Goal: Information Seeking & Learning: Learn about a topic

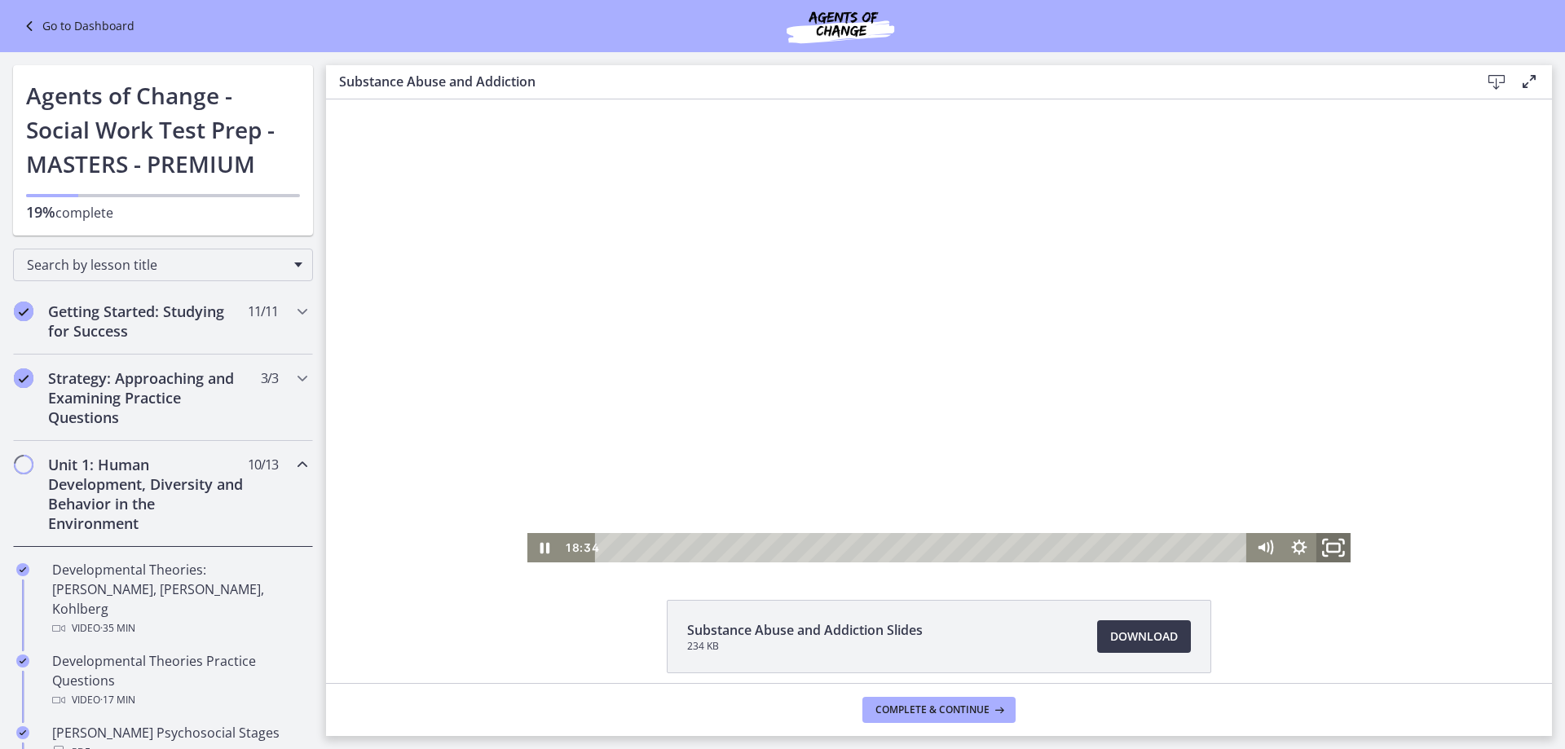
click at [1320, 544] on icon "Fullscreen" at bounding box center [1333, 547] width 41 height 35
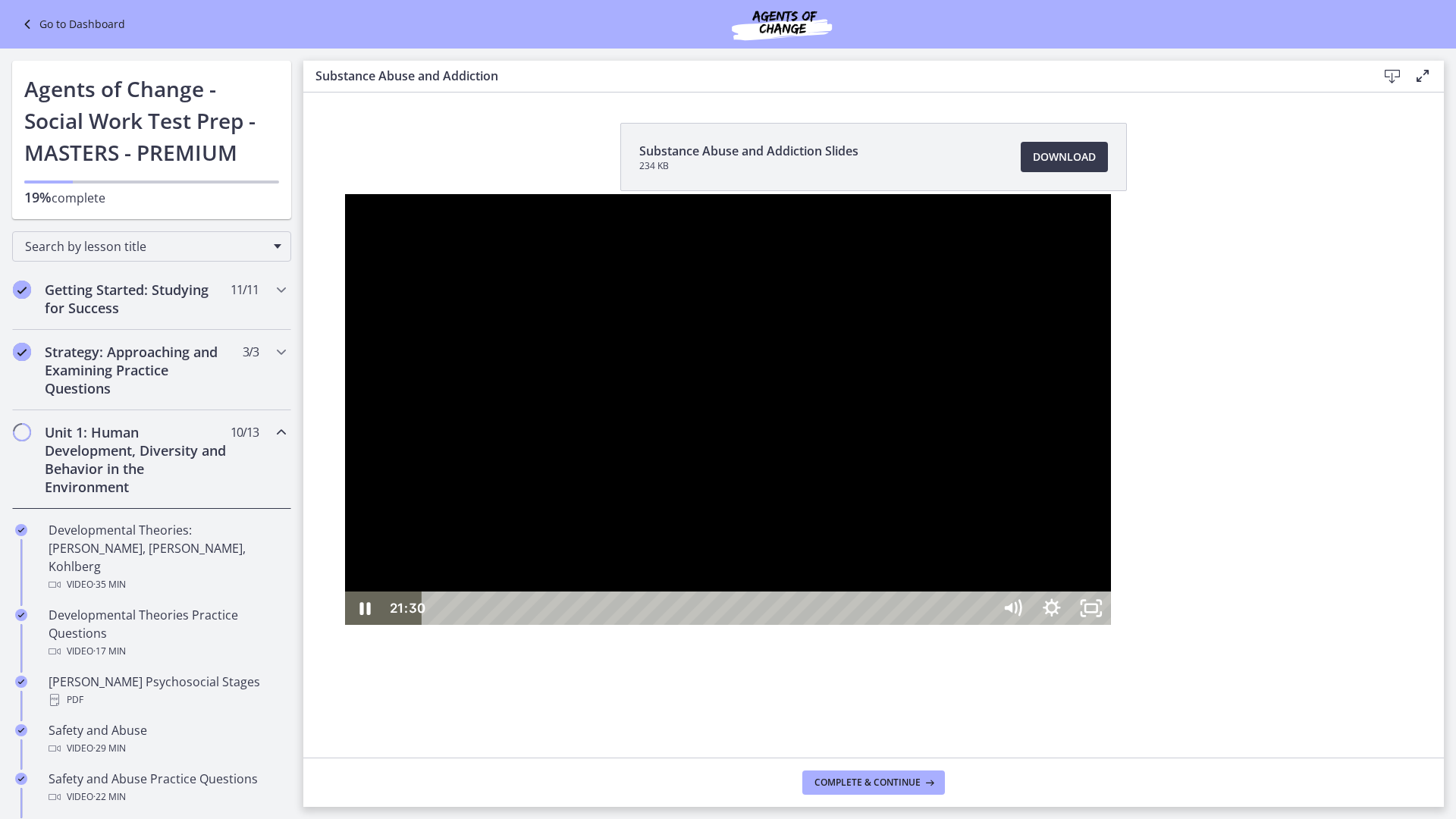
click at [1111, 576] on div at bounding box center [728, 410] width 766 height 431
click at [1107, 488] on div at bounding box center [728, 410] width 766 height 431
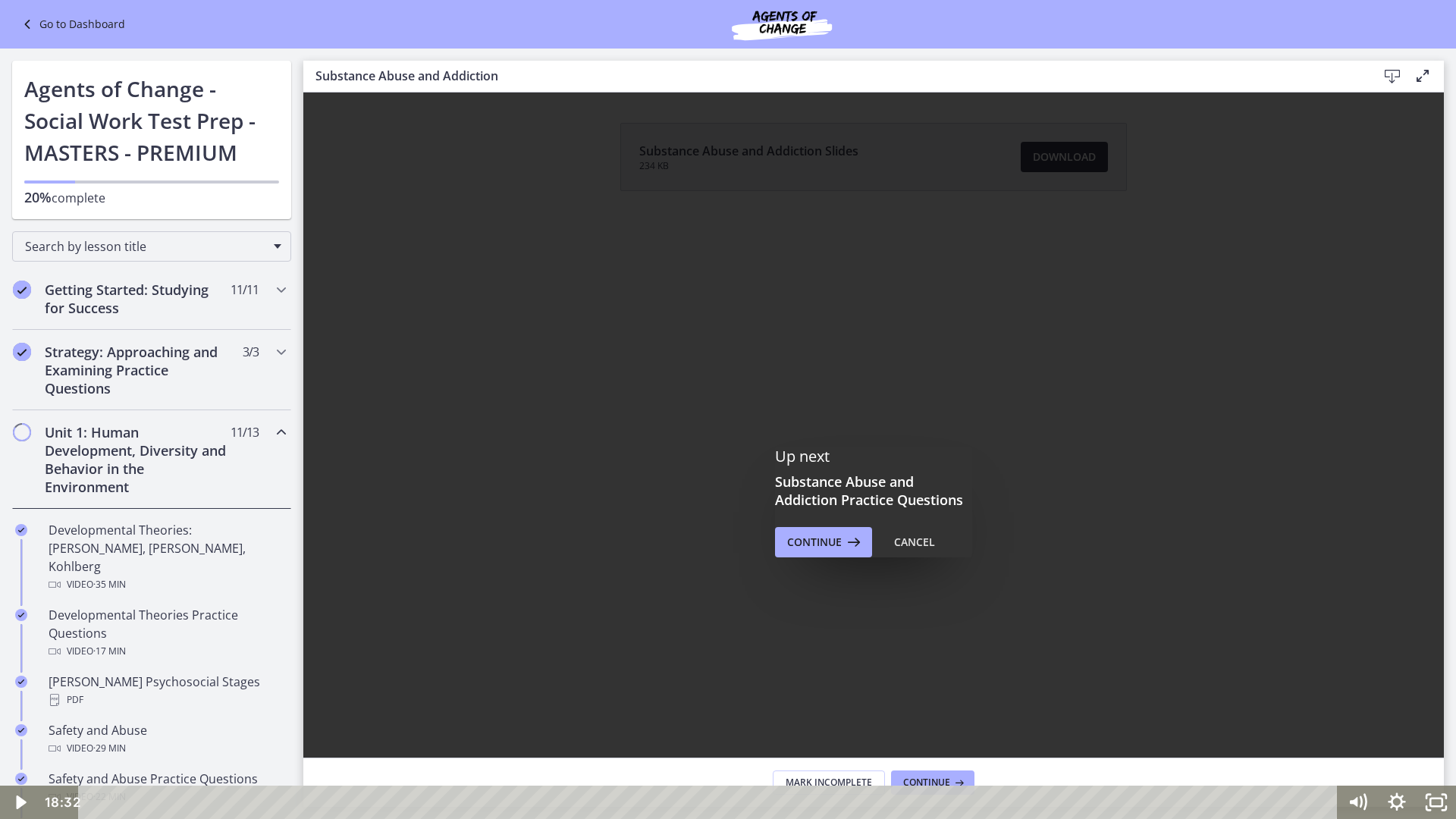
click at [1236, 568] on div at bounding box center [728, 410] width 1456 height 819
click at [1439, 696] on icon "Fullscreen" at bounding box center [1436, 802] width 47 height 40
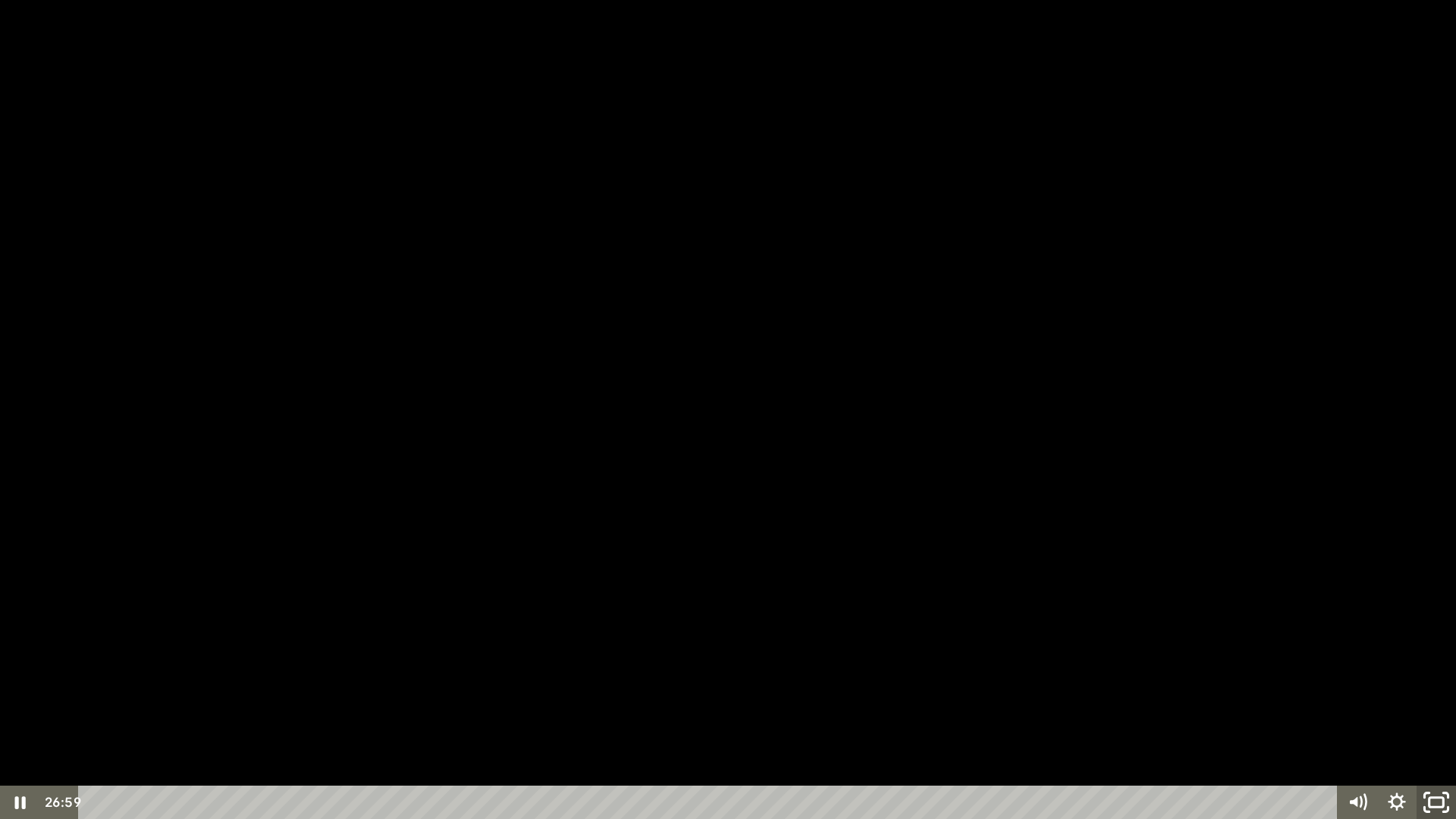
click at [1439, 696] on icon "Unfullscreen" at bounding box center [1436, 802] width 47 height 40
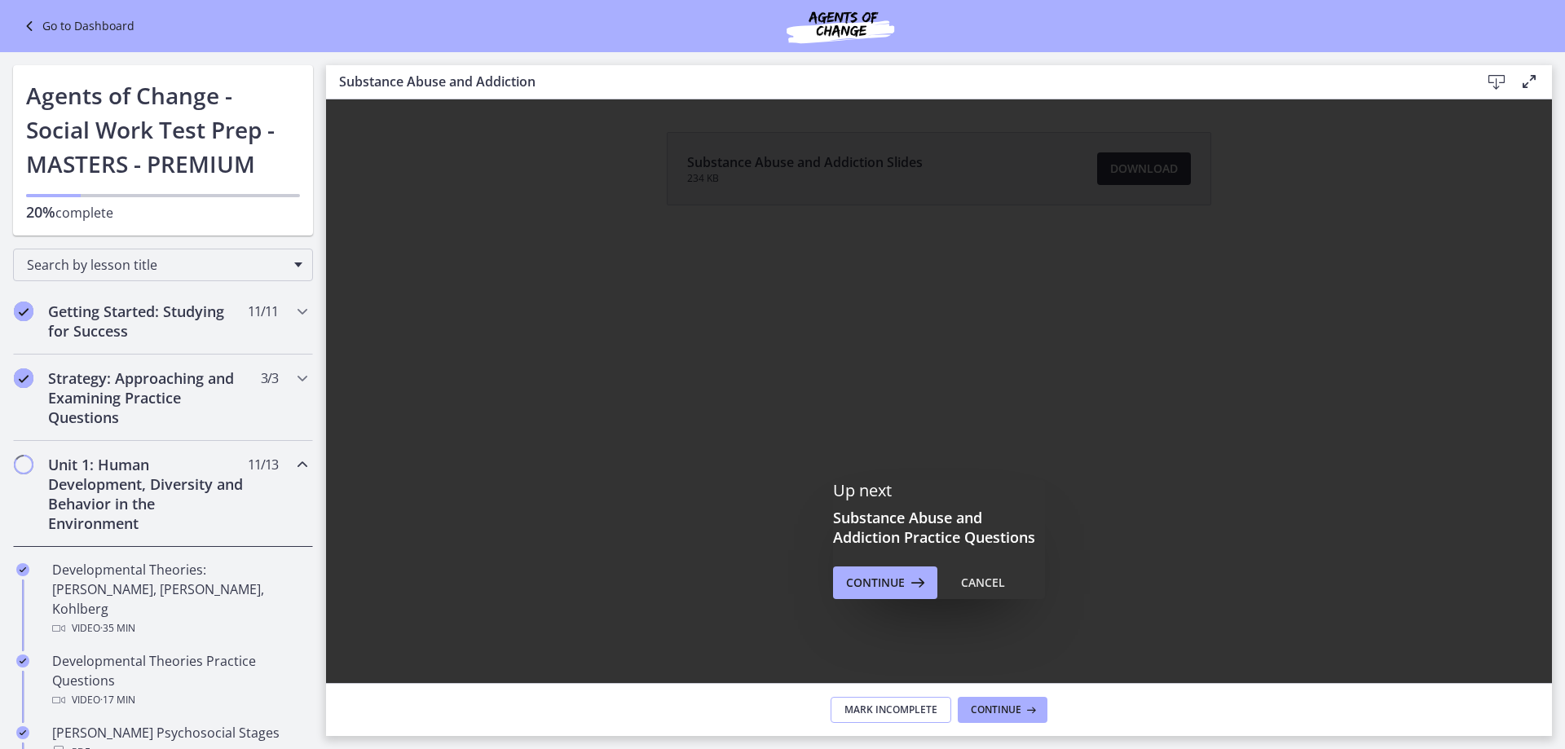
click at [898, 703] on span "Mark Incomplete" at bounding box center [891, 709] width 93 height 13
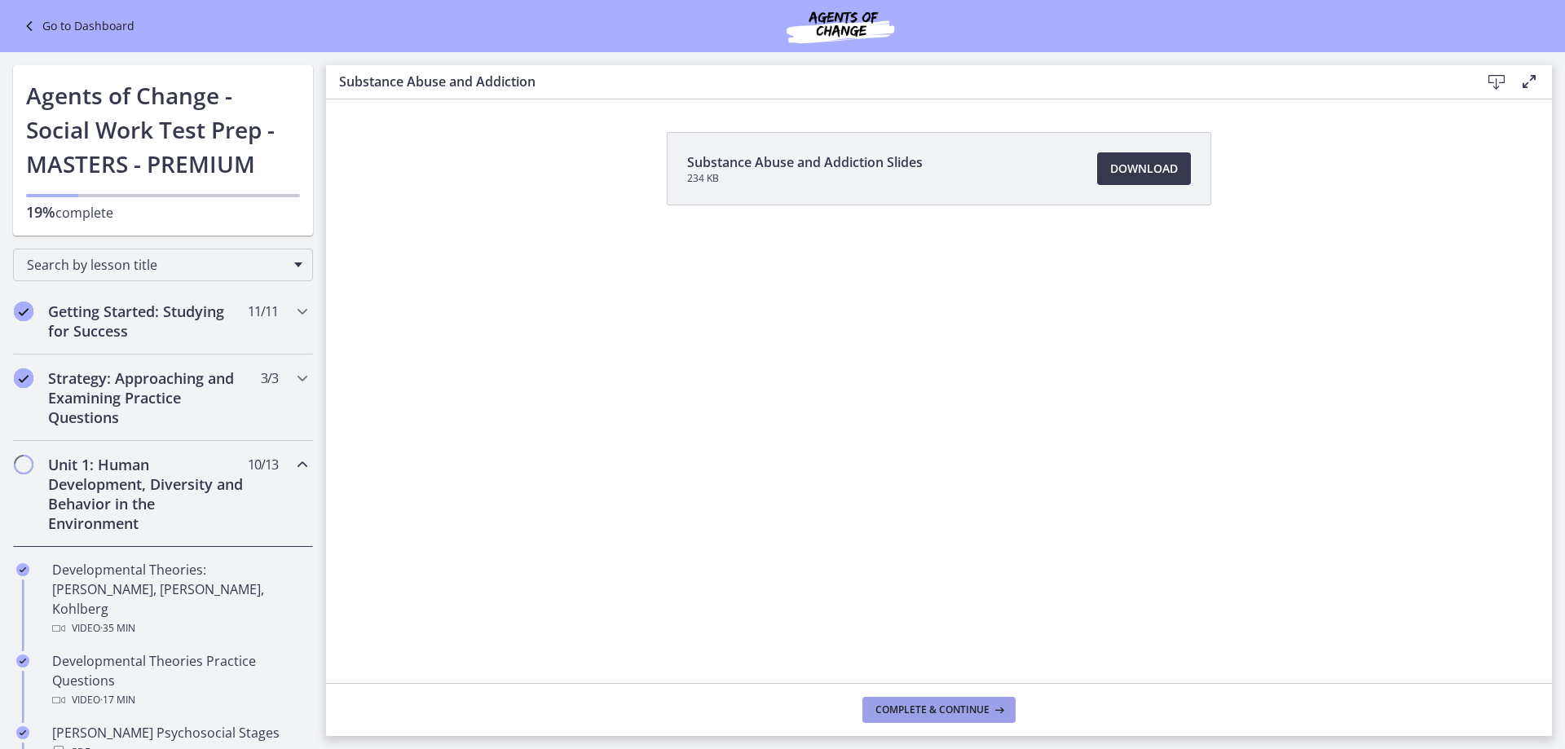
click at [882, 707] on span "Complete & continue" at bounding box center [932, 709] width 114 height 13
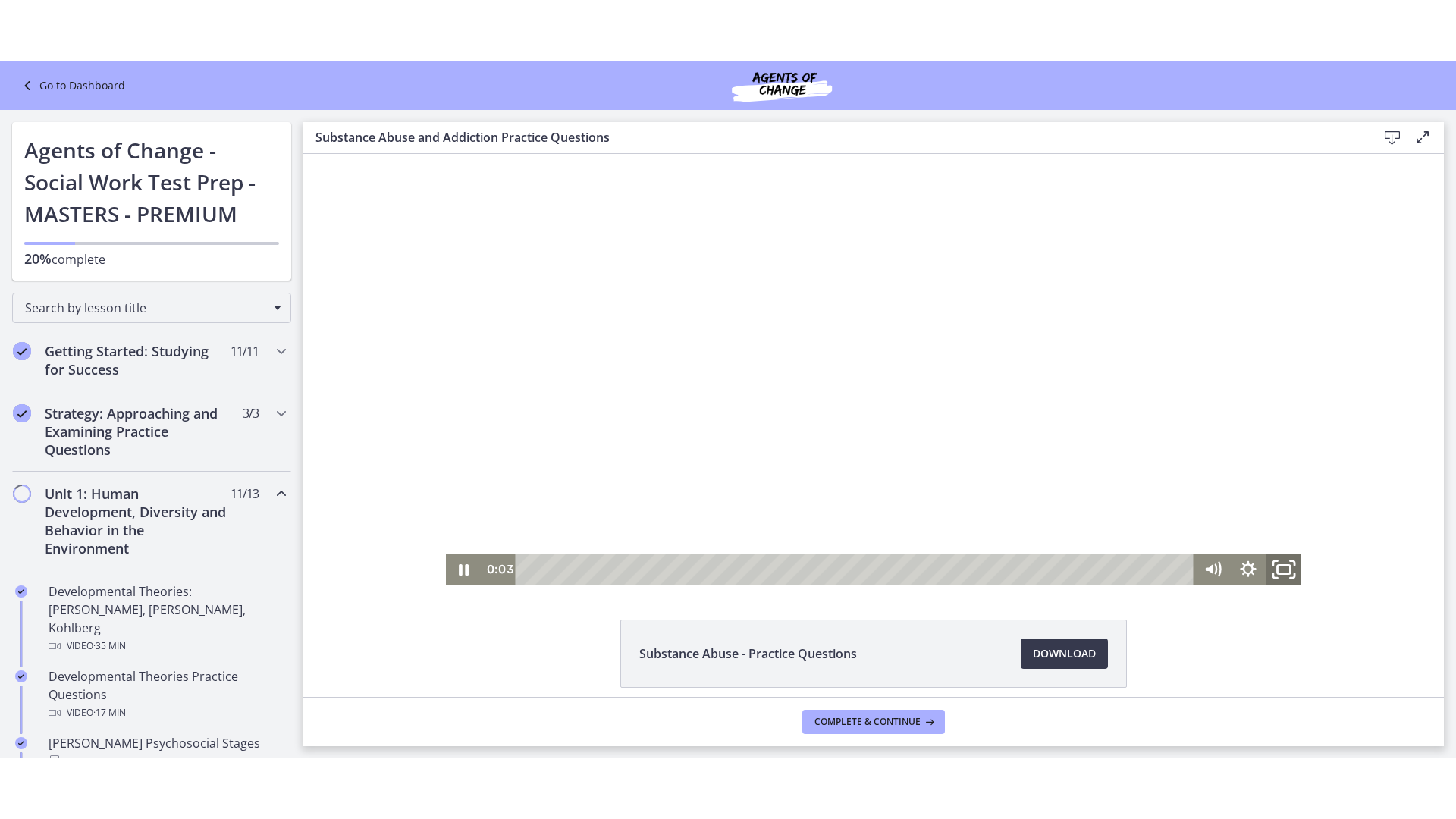
click at [1278, 570] on icon "Fullscreen" at bounding box center [1284, 569] width 43 height 36
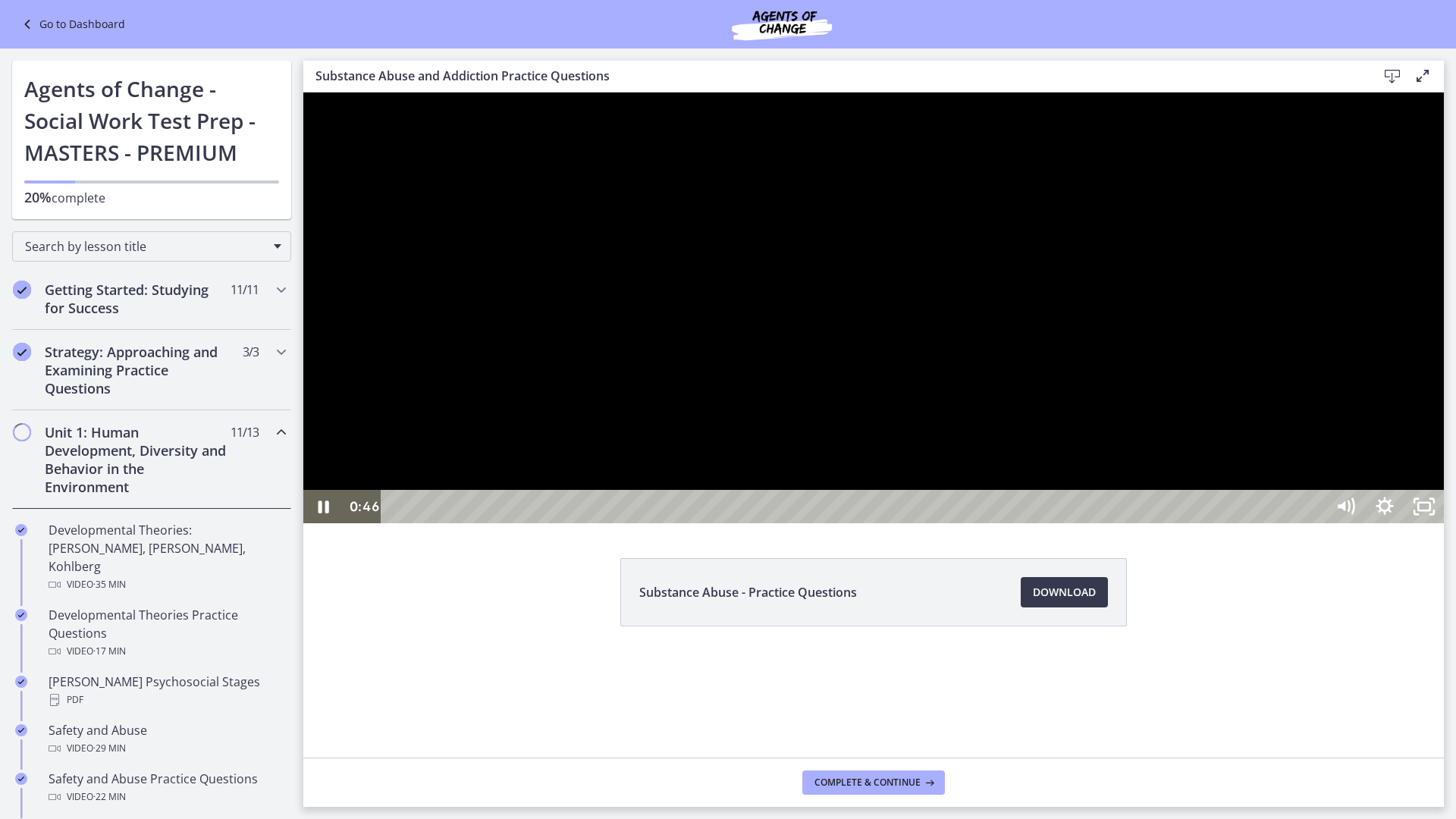
drag, startPoint x: 1699, startPoint y: 351, endPoint x: 1721, endPoint y: 468, distance: 119.1
click at [1444, 523] on div at bounding box center [874, 307] width 1141 height 431
click at [732, 396] on div at bounding box center [874, 307] width 1141 height 431
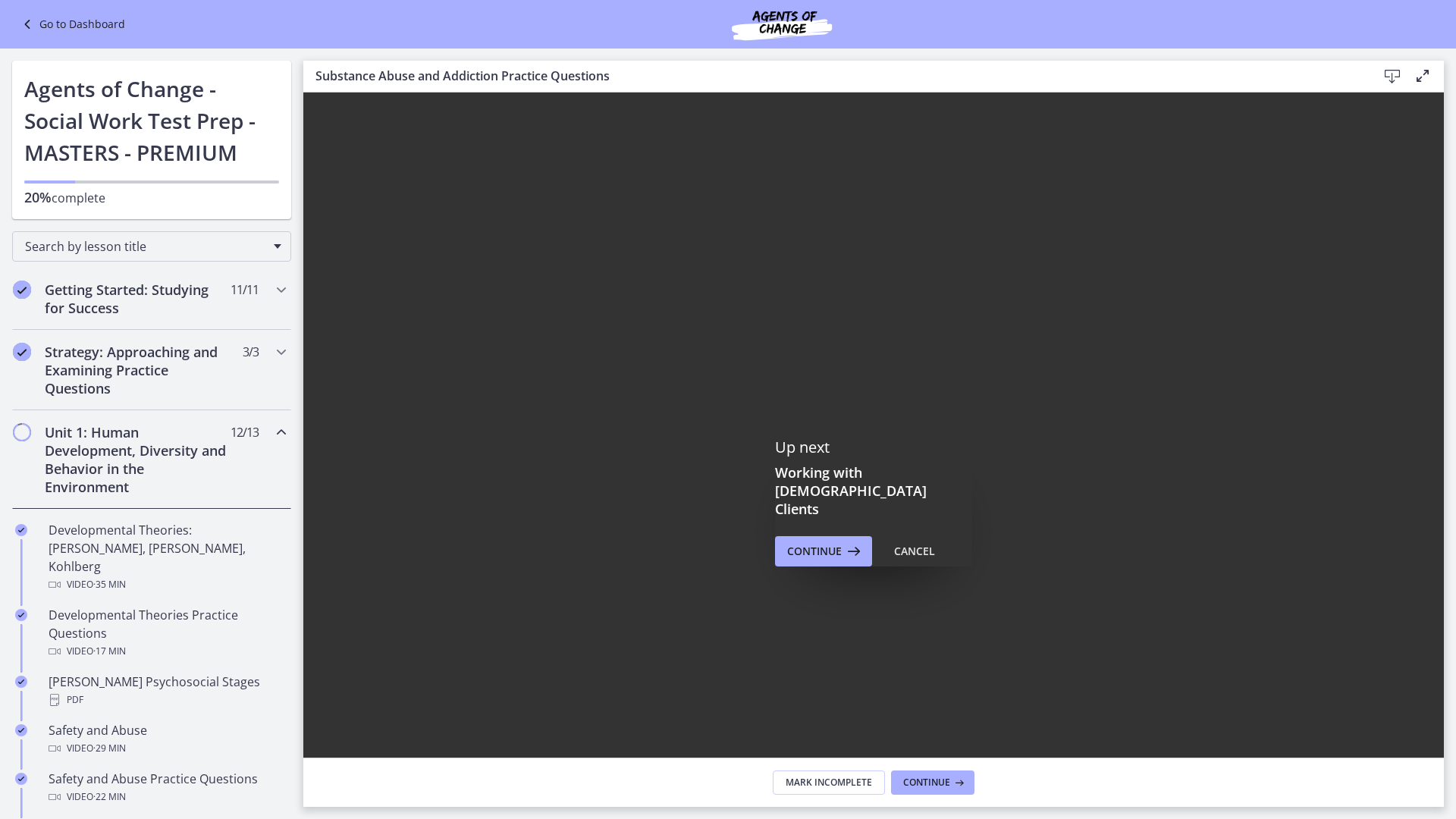
click at [1417, 696] on icon "Fullscreen" at bounding box center [1414, 801] width 5 height 5
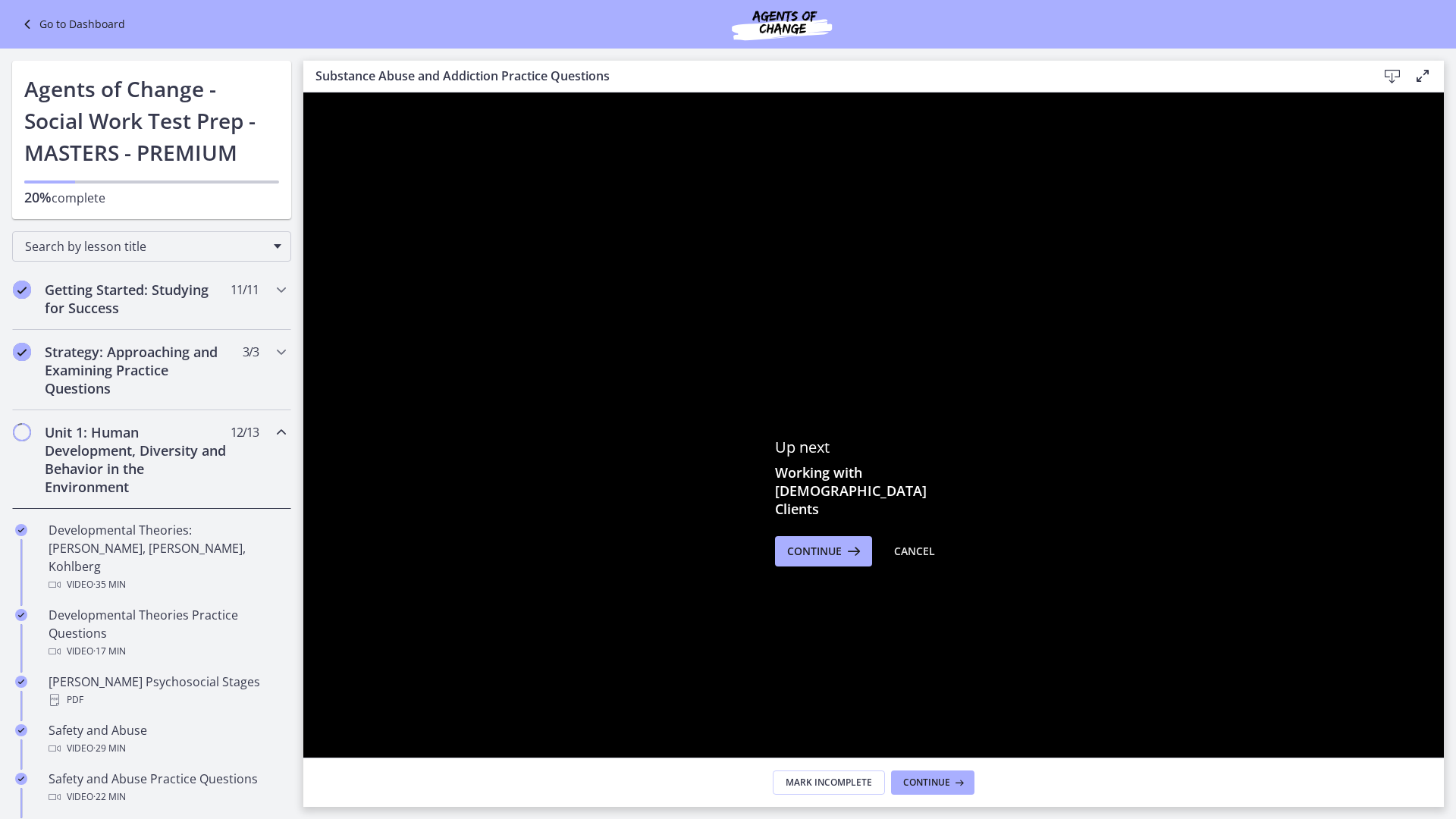
click at [1432, 696] on rect "Unfullscreen" at bounding box center [1424, 809] width 14 height 9
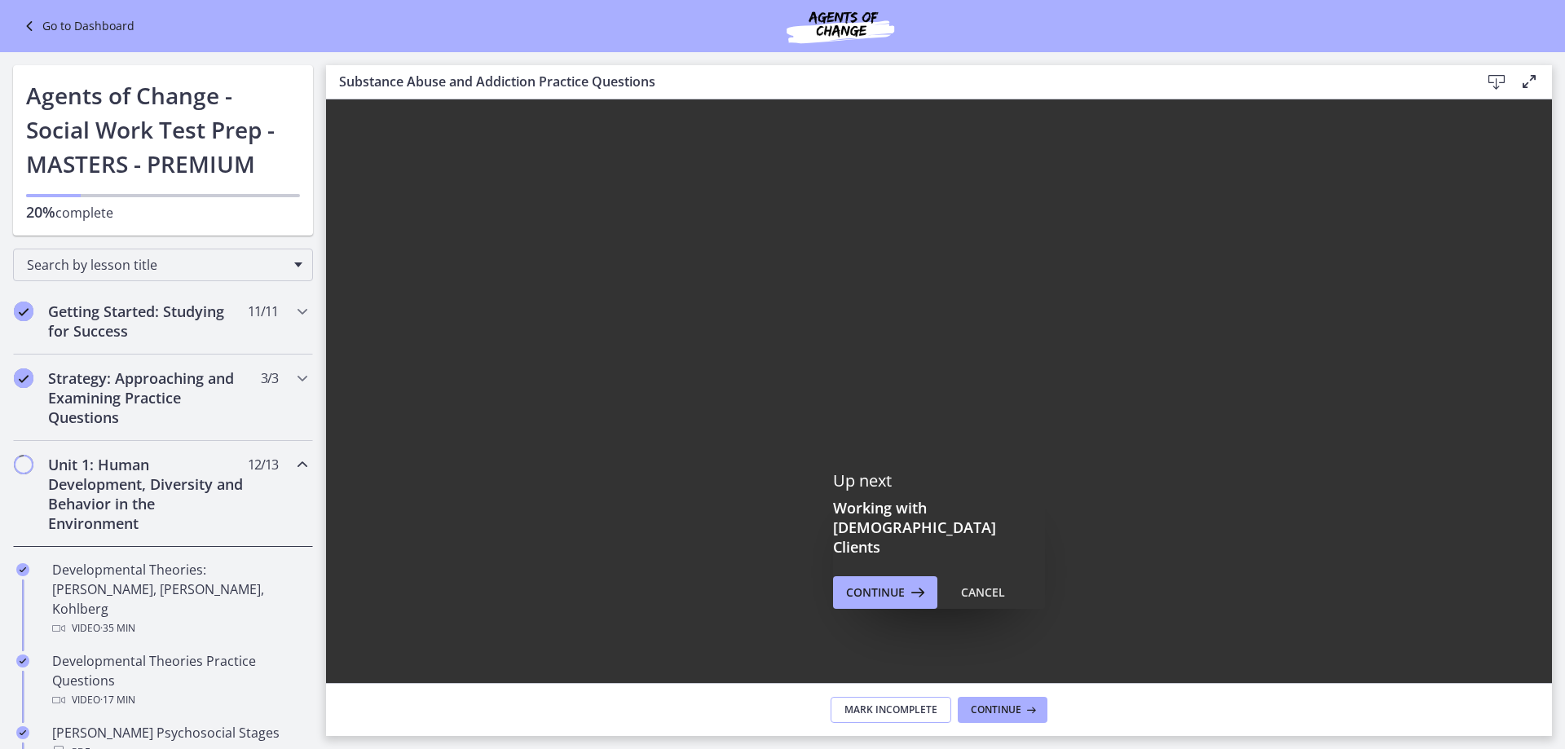
click at [912, 708] on span "Mark Incomplete" at bounding box center [891, 709] width 93 height 13
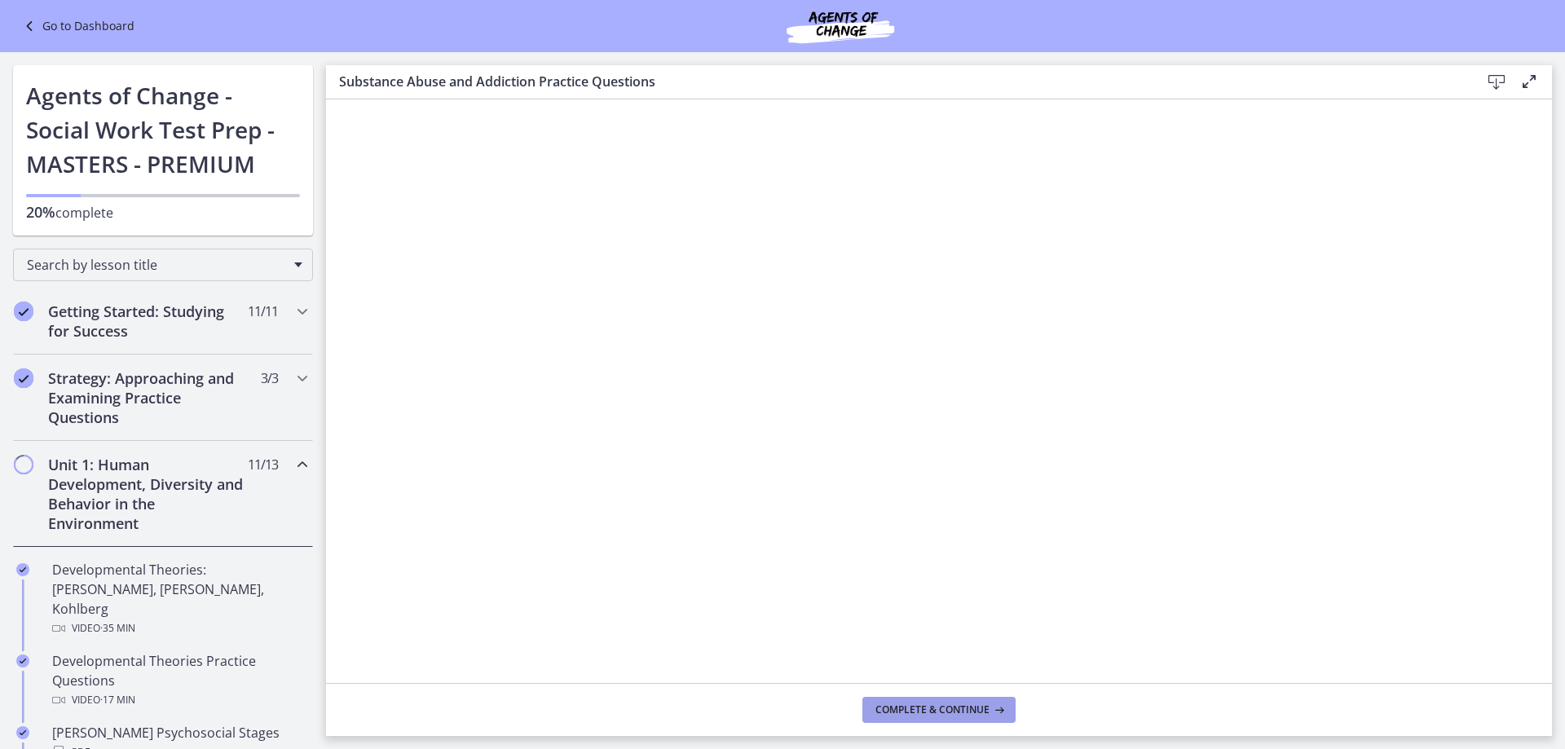
drag, startPoint x: 947, startPoint y: 707, endPoint x: 947, endPoint y: 717, distance: 9.8
click at [947, 717] on button "Complete & continue" at bounding box center [938, 710] width 153 height 26
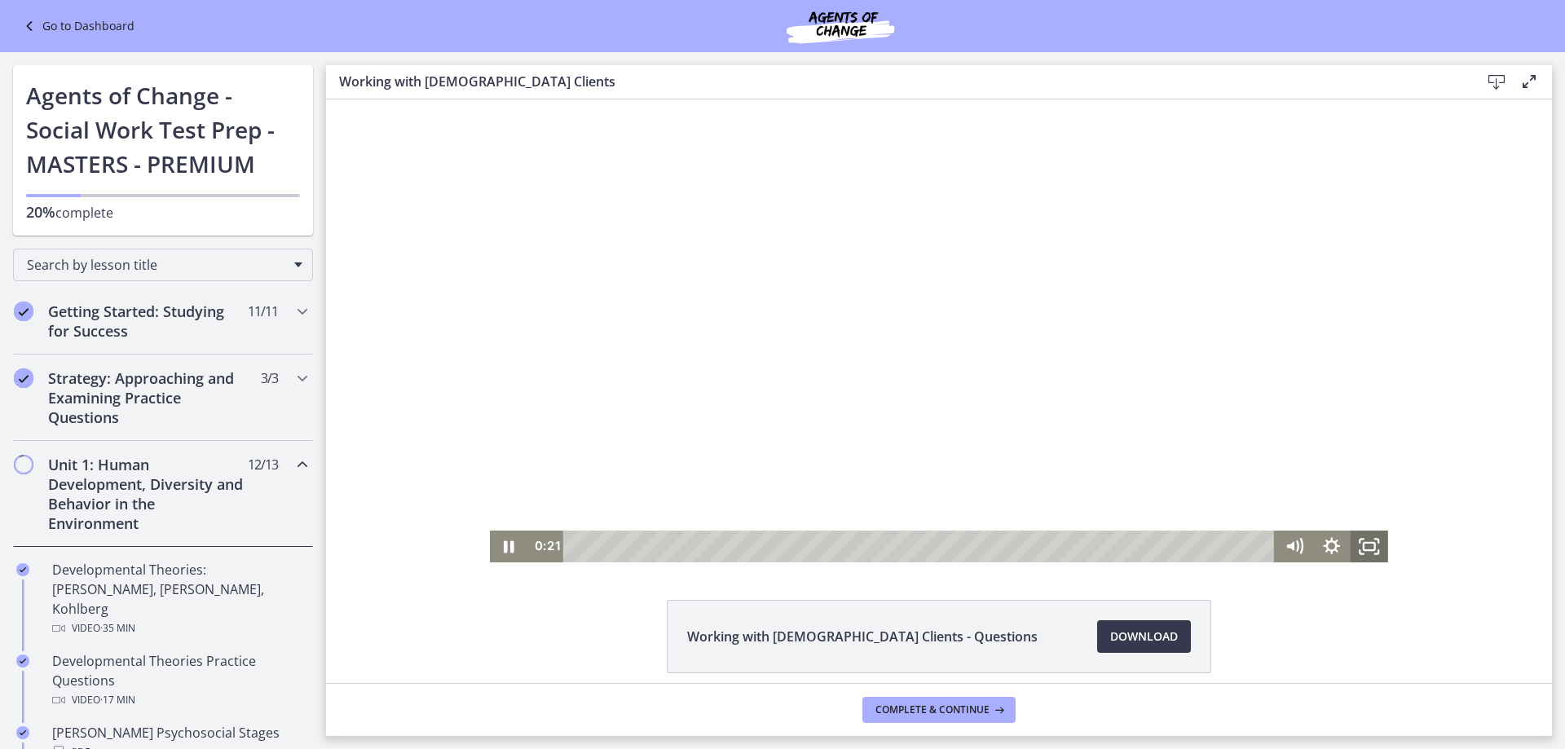
click at [1369, 549] on icon "Fullscreen" at bounding box center [1369, 547] width 37 height 32
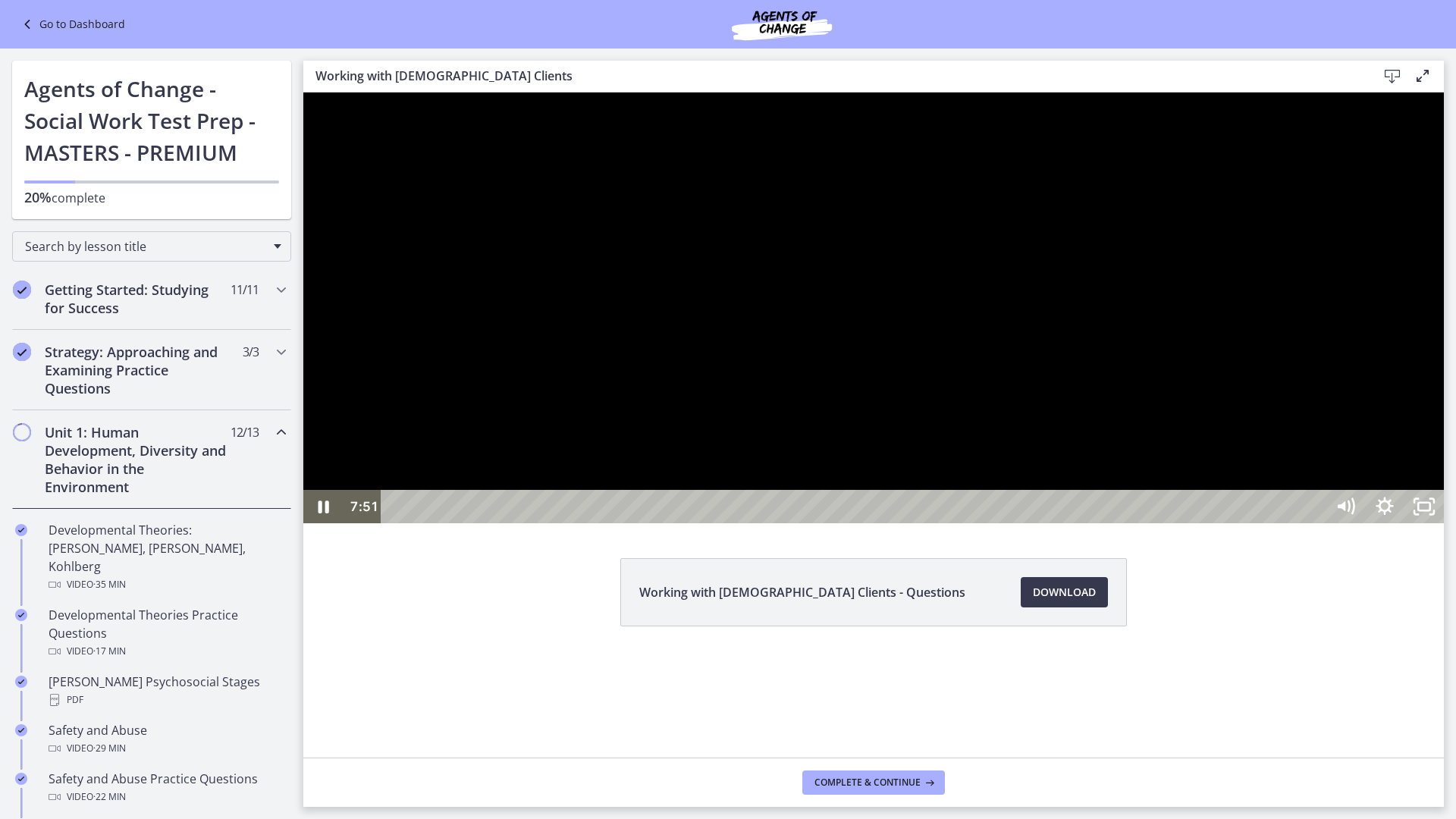
click at [1182, 478] on div at bounding box center [874, 307] width 1141 height 431
click at [1270, 467] on div at bounding box center [874, 307] width 1141 height 431
click at [1263, 523] on div at bounding box center [874, 307] width 1141 height 431
click at [1336, 482] on div at bounding box center [874, 307] width 1141 height 431
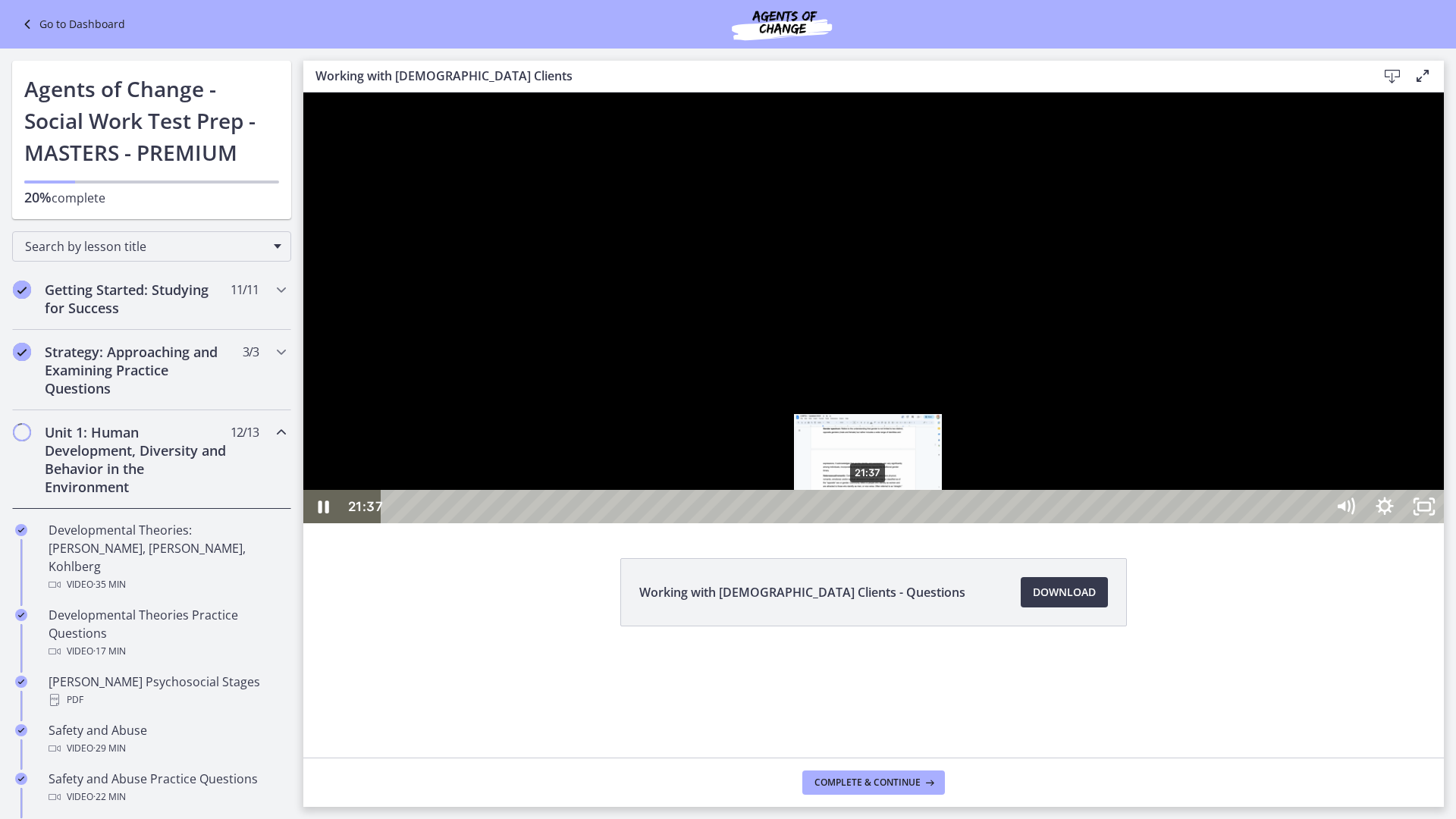
click at [868, 523] on div "21:37" at bounding box center [856, 507] width 920 height 34
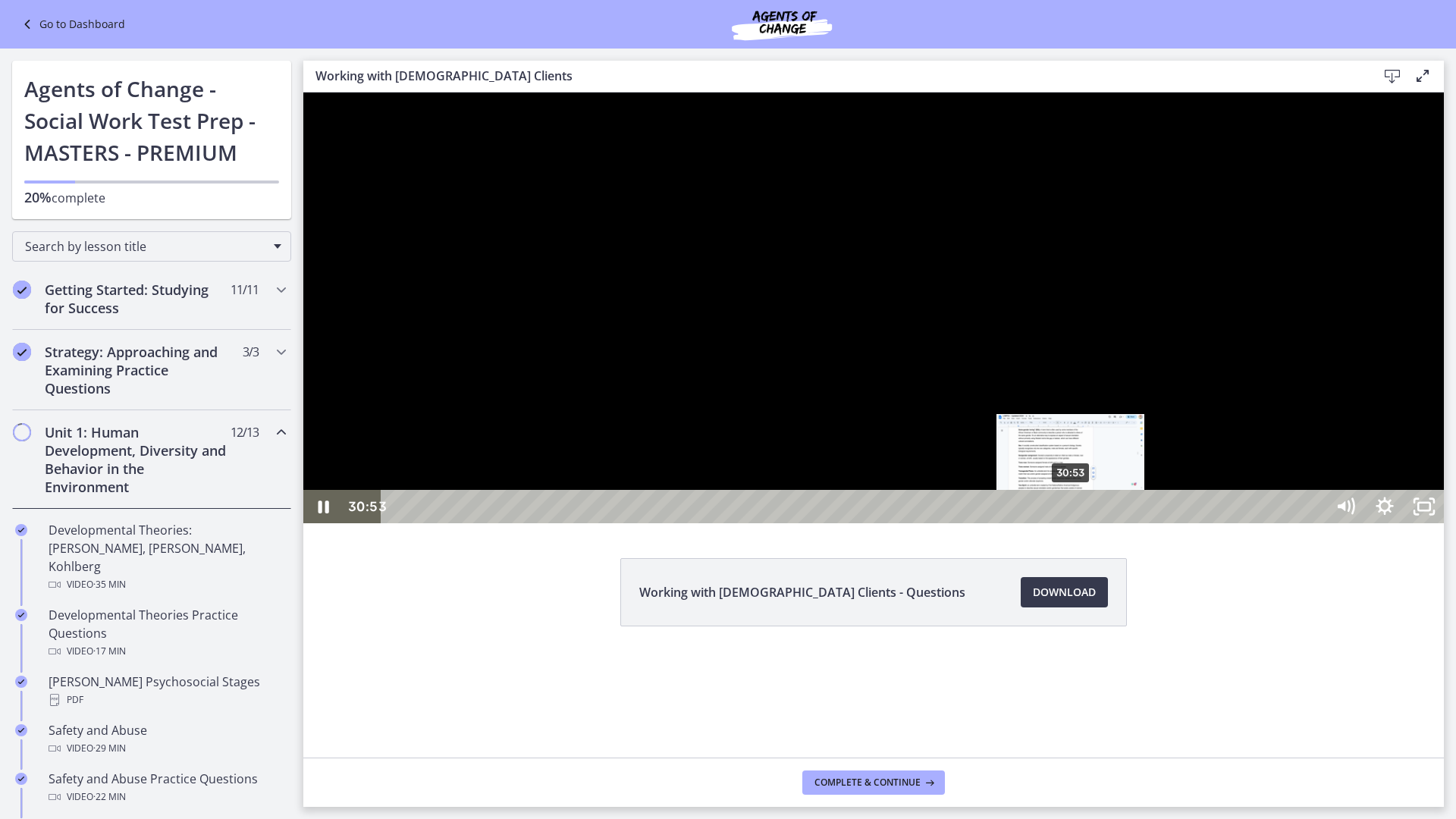
click at [1071, 523] on div "30:53" at bounding box center [856, 507] width 920 height 34
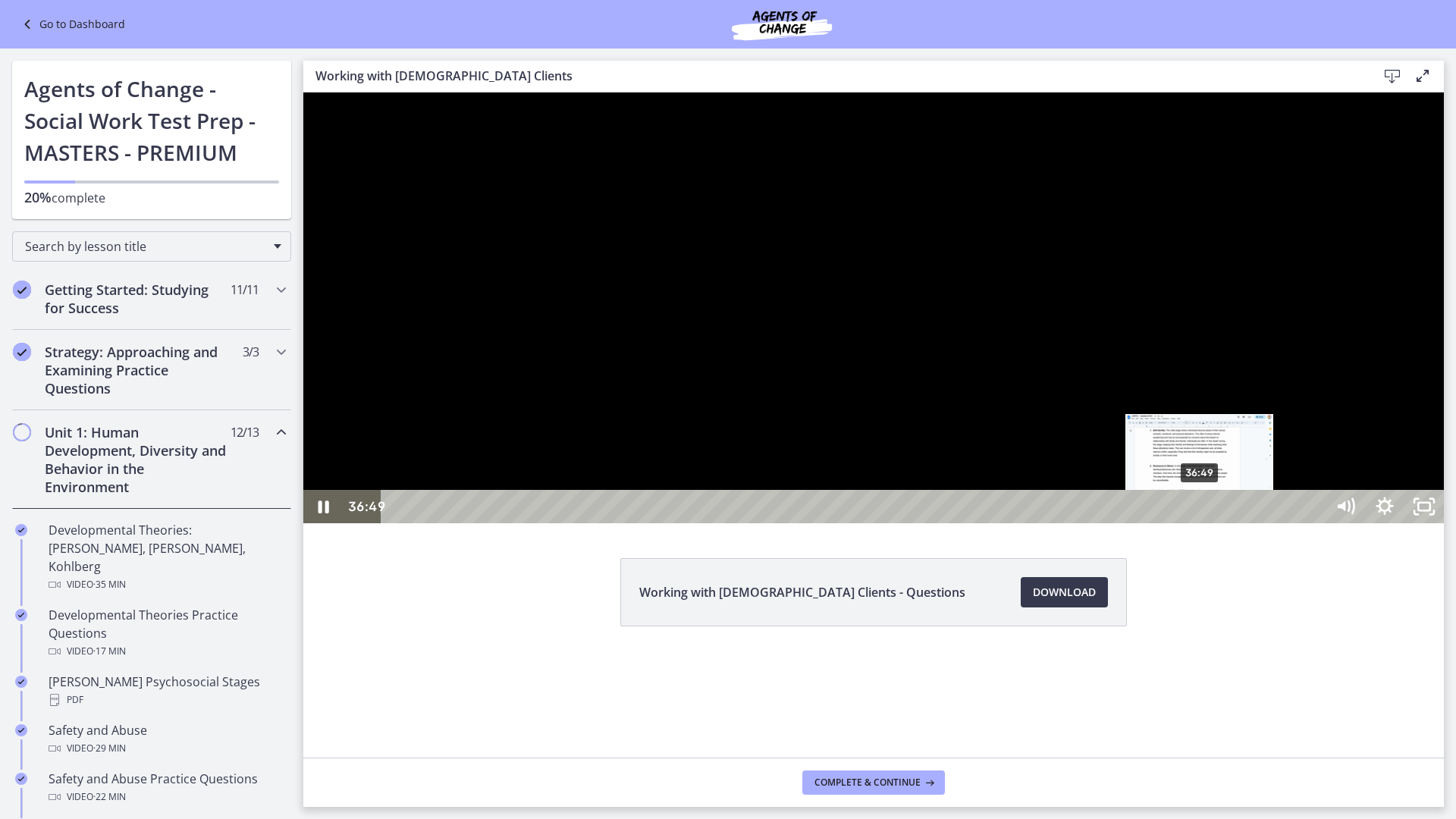
click at [1200, 523] on div "36:49" at bounding box center [856, 507] width 920 height 34
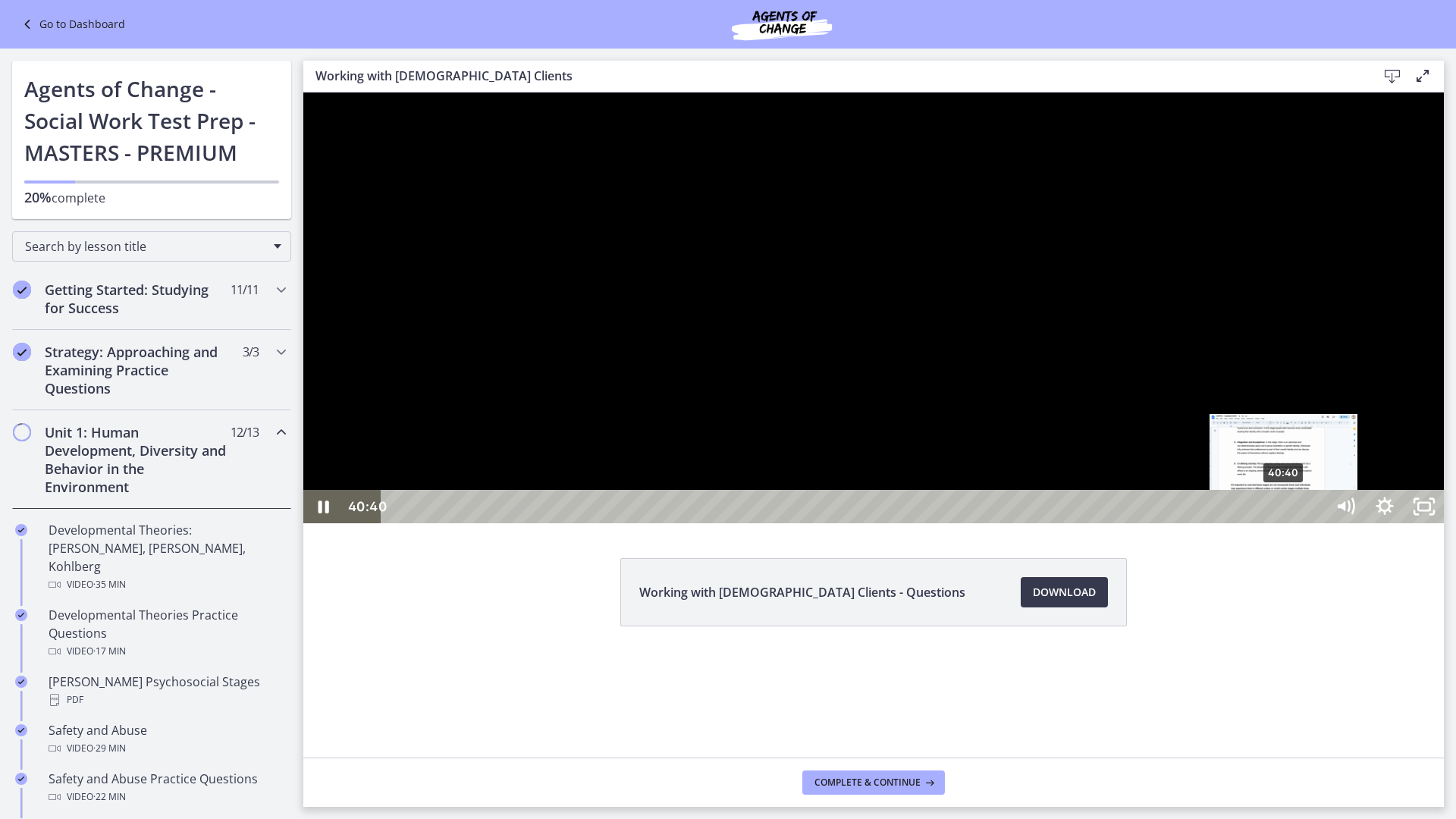
click at [1285, 523] on div "40:40" at bounding box center [856, 507] width 920 height 34
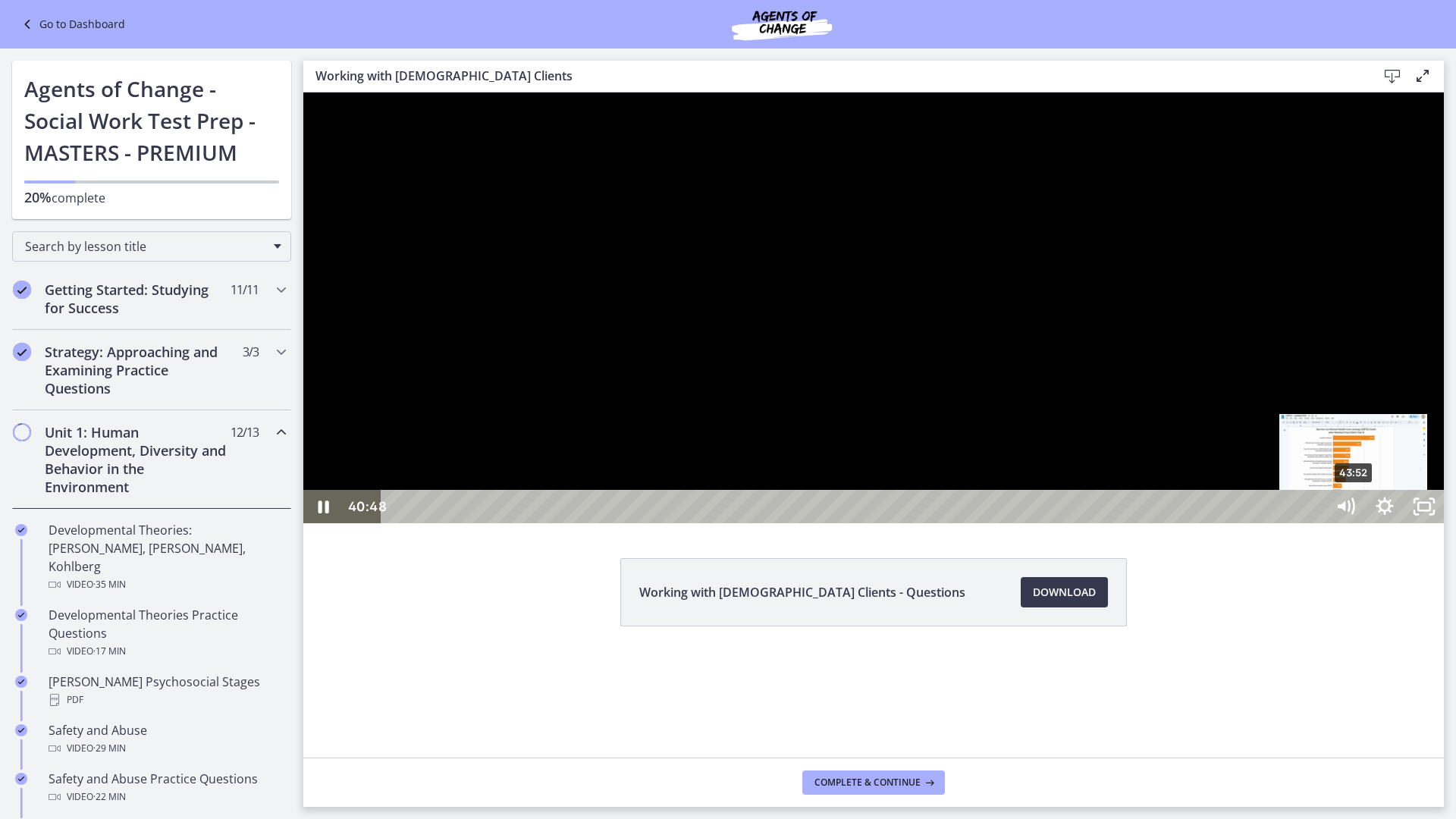
click at [1316, 523] on div "43:52" at bounding box center [856, 507] width 920 height 34
click at [1316, 523] on div "42:35" at bounding box center [856, 507] width 920 height 34
click at [1316, 523] on div "44:29" at bounding box center [856, 507] width 920 height 34
click at [1316, 523] on div "45:09" at bounding box center [856, 507] width 920 height 34
click at [1316, 523] on div "46:22" at bounding box center [856, 507] width 920 height 34
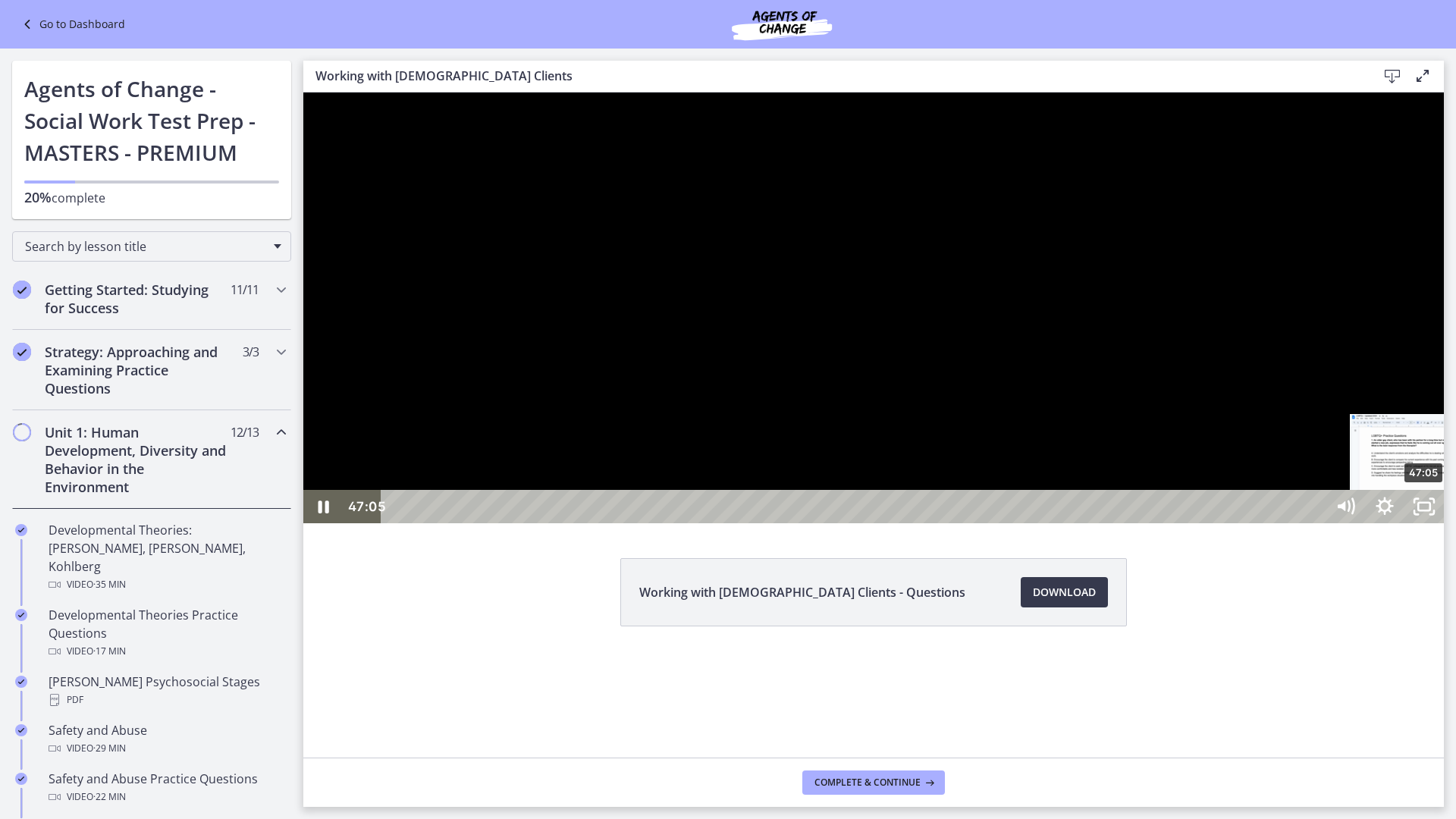
click at [1316, 523] on div "47:05" at bounding box center [856, 507] width 920 height 34
click at [1335, 523] on div at bounding box center [874, 307] width 1141 height 431
click at [1098, 474] on div at bounding box center [874, 307] width 1141 height 431
click at [1262, 523] on div at bounding box center [874, 307] width 1141 height 431
click at [900, 462] on div at bounding box center [874, 307] width 1141 height 431
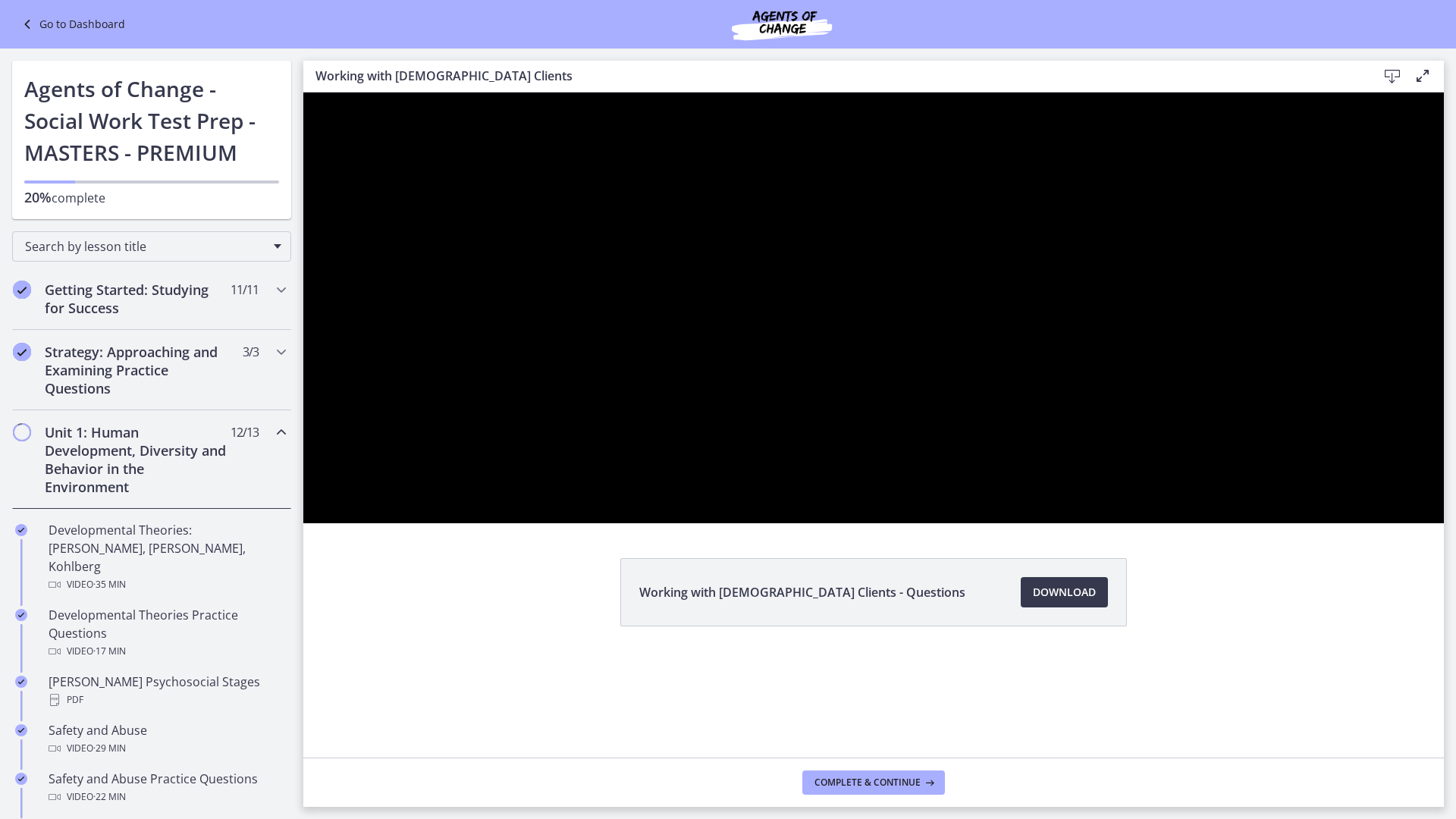
click at [871, 463] on div at bounding box center [874, 307] width 1141 height 431
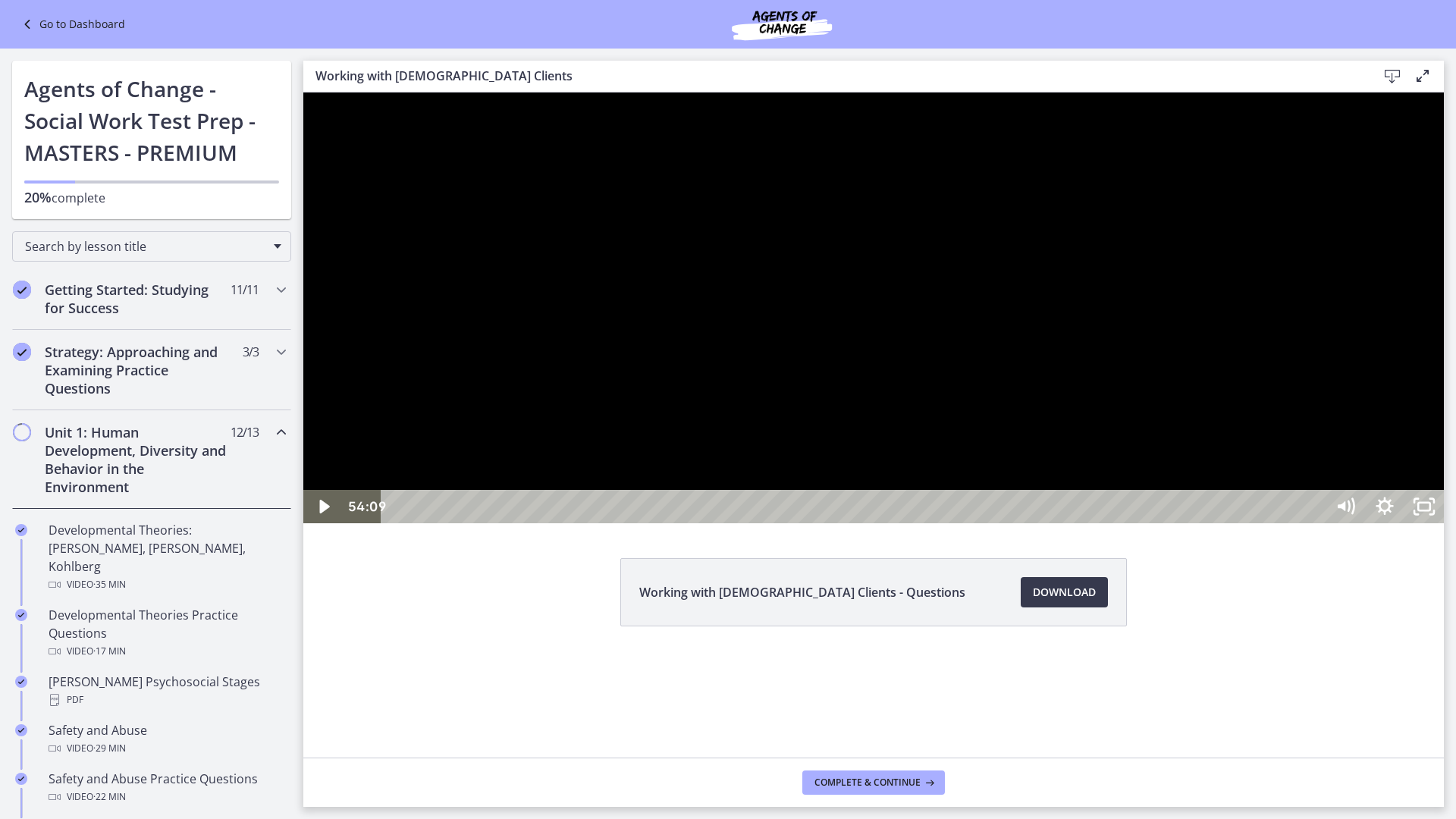
click at [796, 523] on div at bounding box center [874, 307] width 1141 height 431
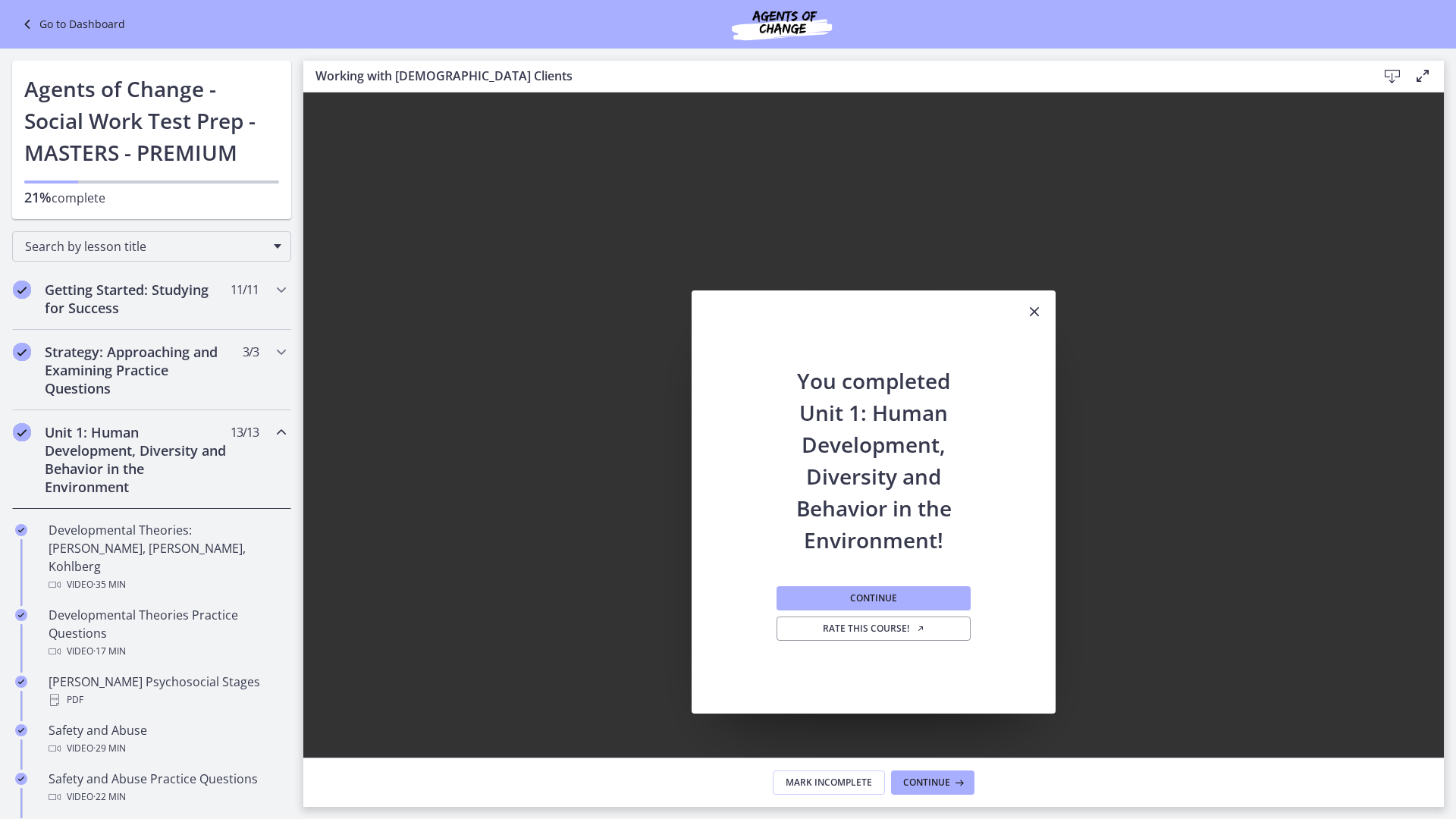
click at [1448, 696] on icon "Fullscreen" at bounding box center [1424, 826] width 47 height 40
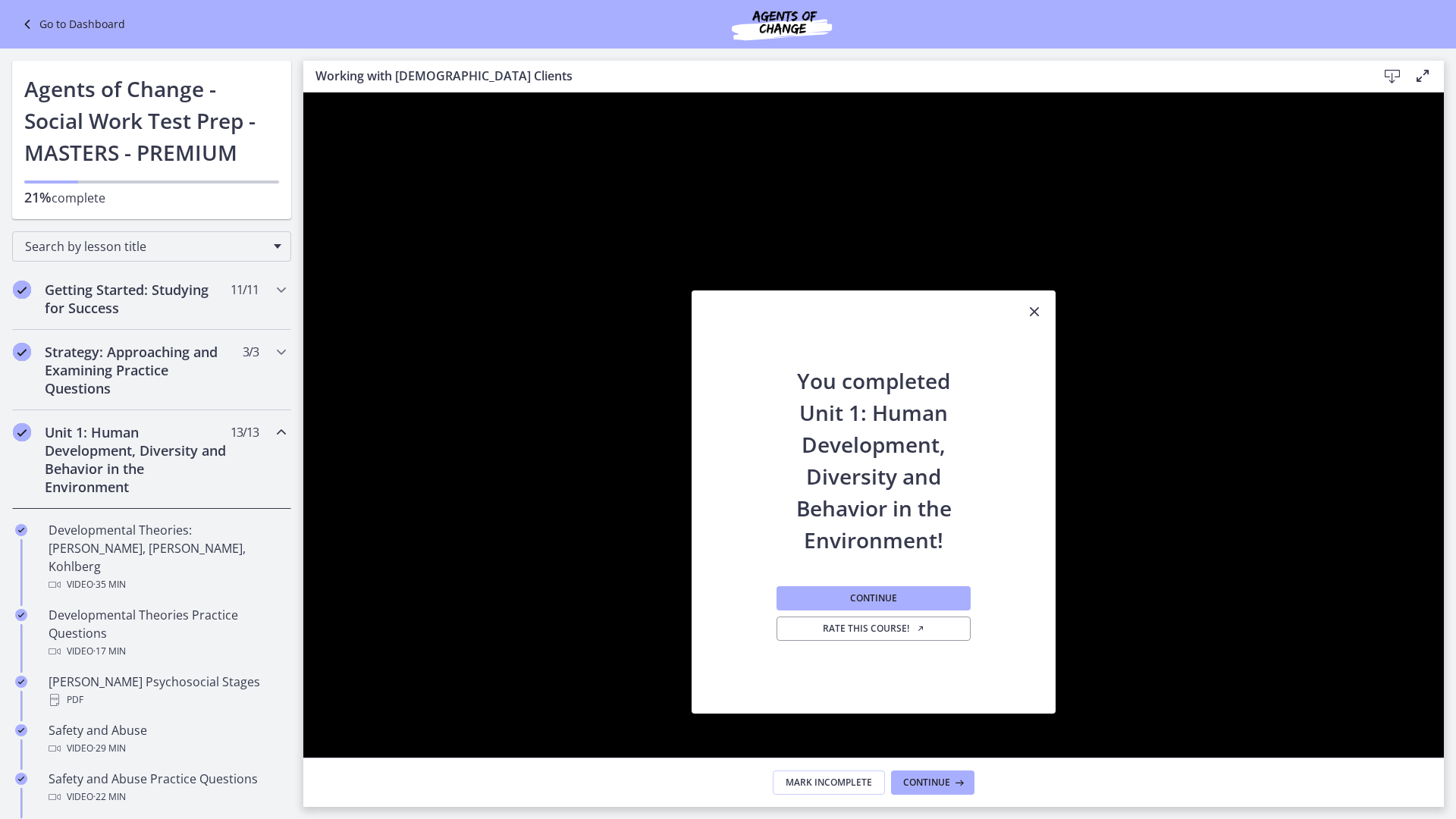
click at [1448, 696] on icon "Unfullscreen" at bounding box center [1424, 826] width 47 height 40
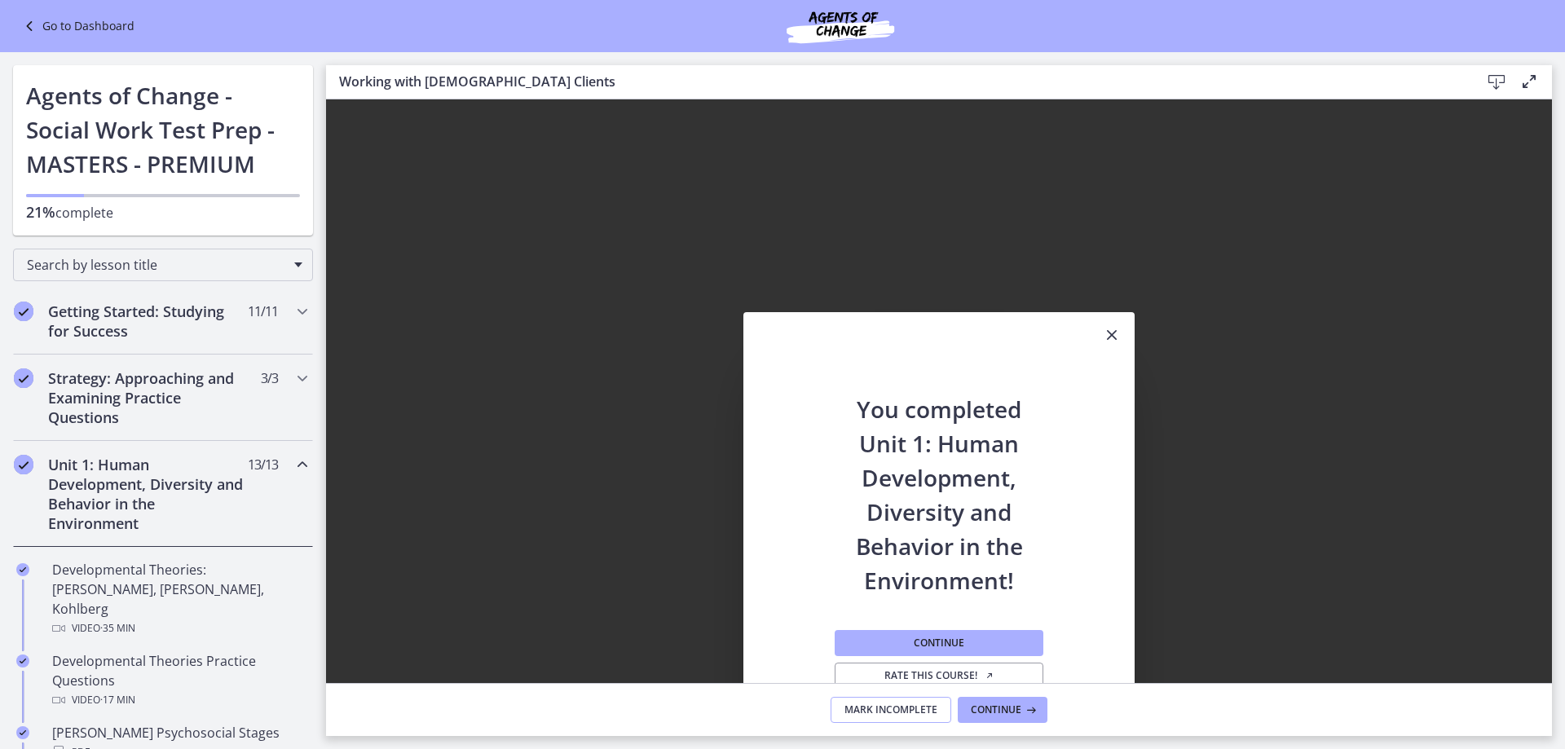
click at [906, 708] on span "Mark Incomplete" at bounding box center [891, 709] width 93 height 13
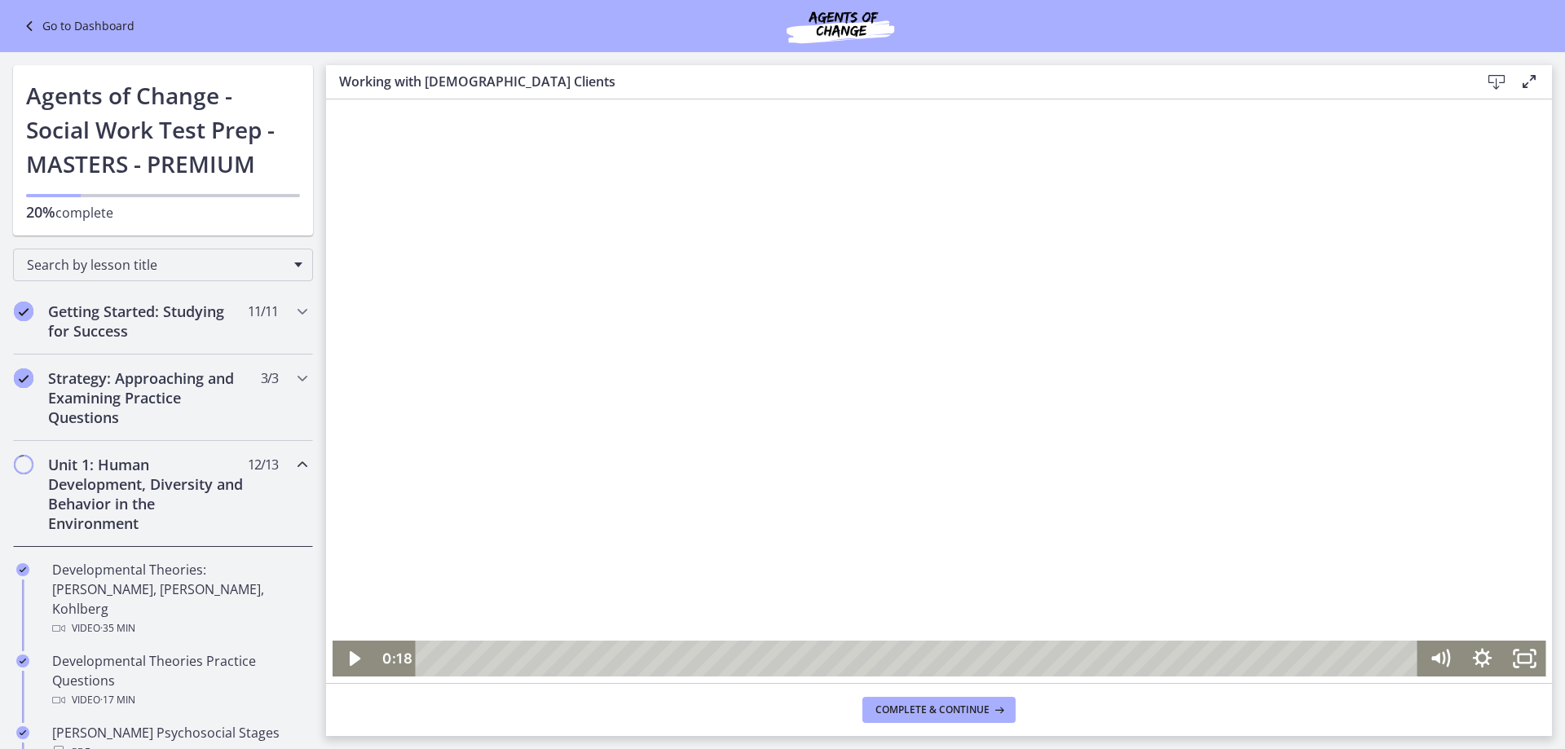
scroll to position [163, 0]
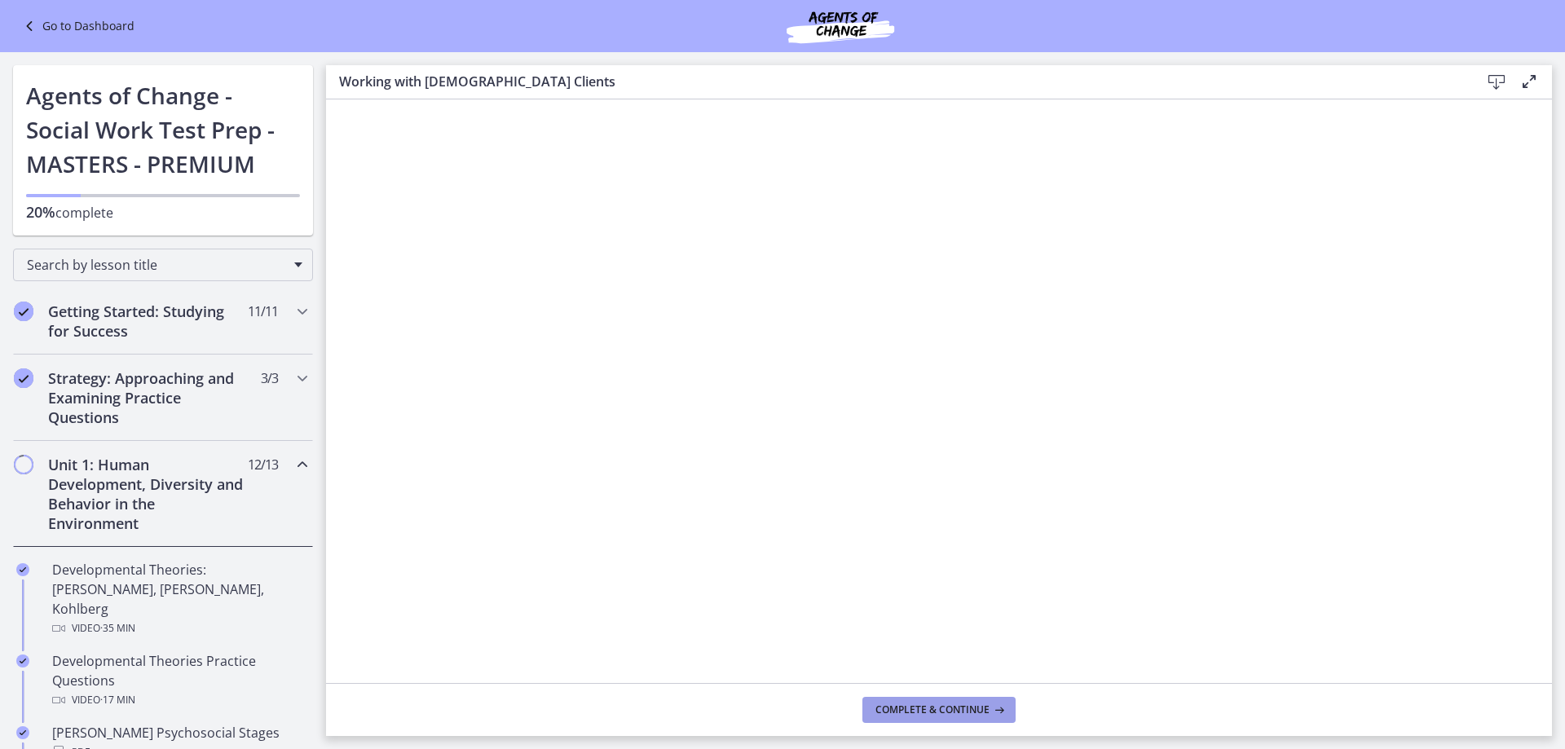
click at [959, 711] on span "Complete & continue" at bounding box center [932, 709] width 114 height 13
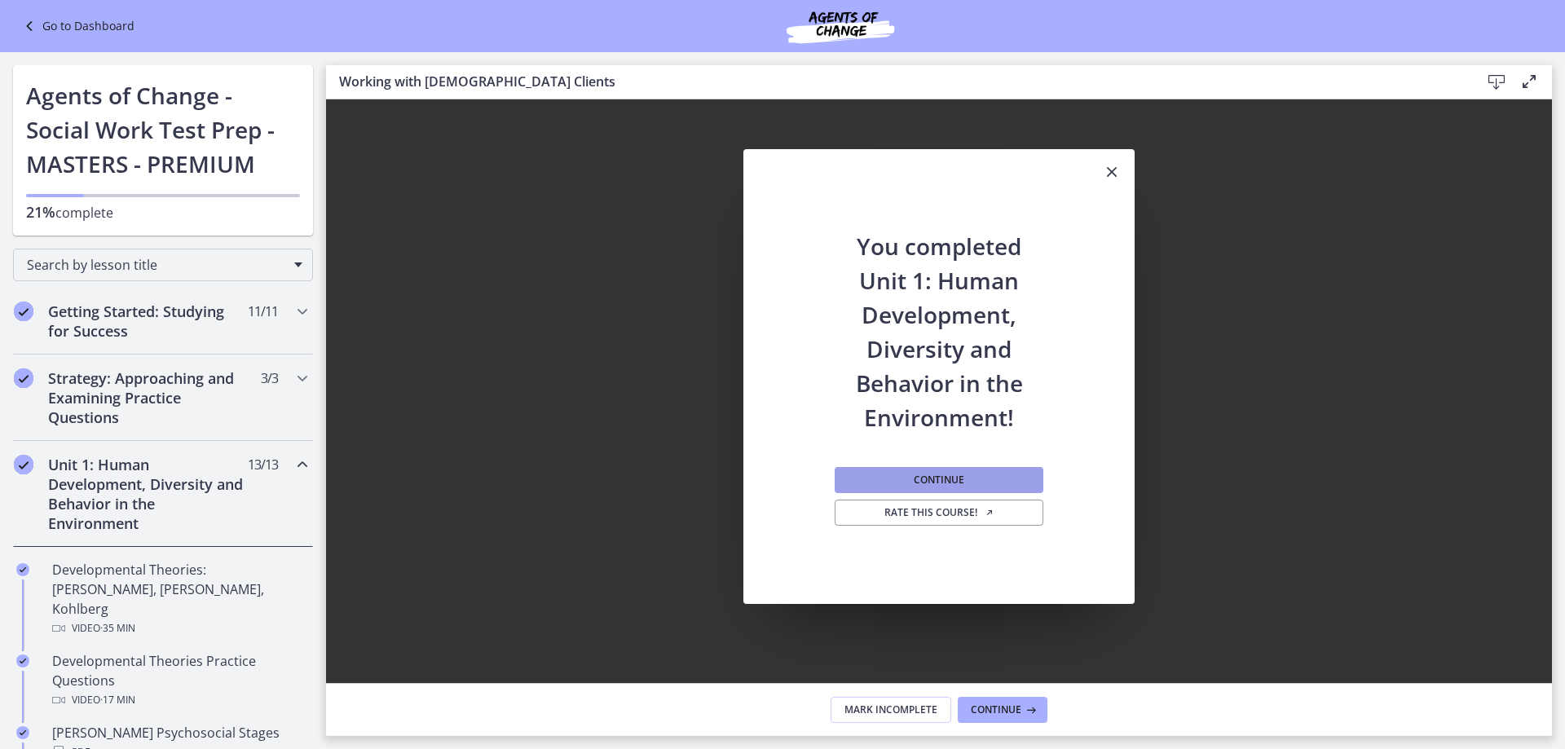
click at [968, 476] on button "Continue" at bounding box center [939, 480] width 209 height 26
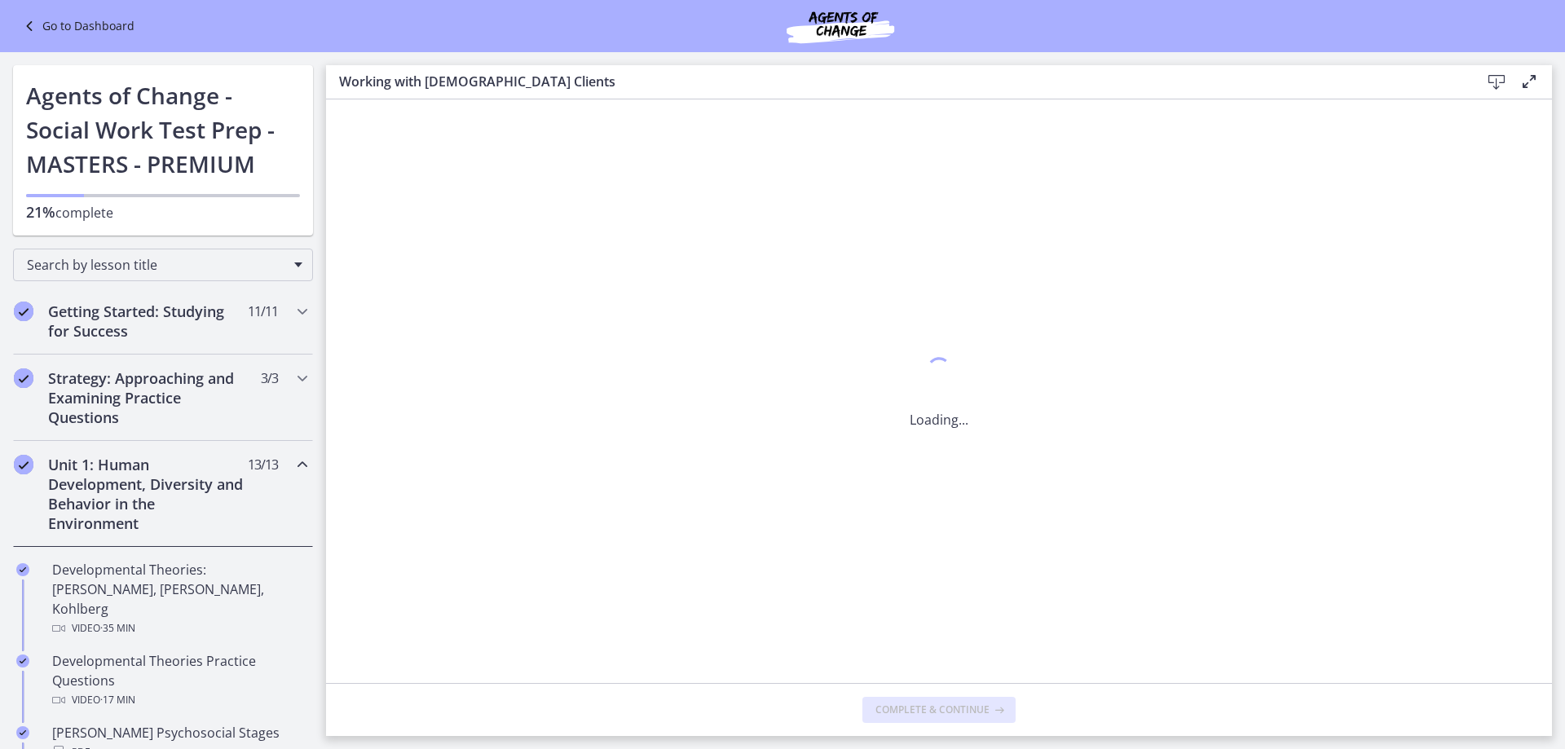
scroll to position [0, 0]
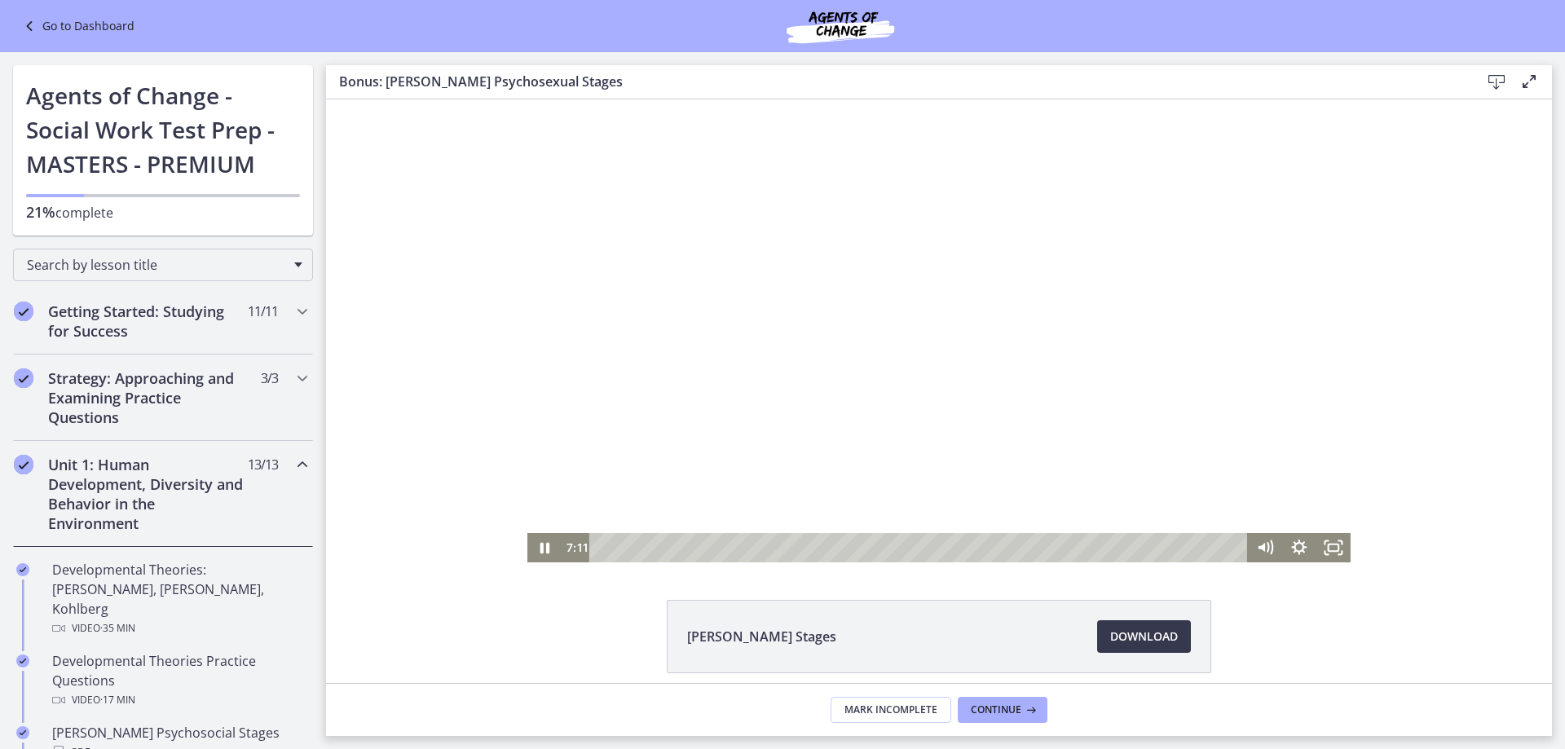
click at [877, 416] on div at bounding box center [938, 330] width 823 height 463
click at [566, 562] on html "Click for sound @keyframes VOLUME_SMALL_WAVE_FLASH { 0% { opacity: 0; } 33% { o…" at bounding box center [939, 330] width 1226 height 463
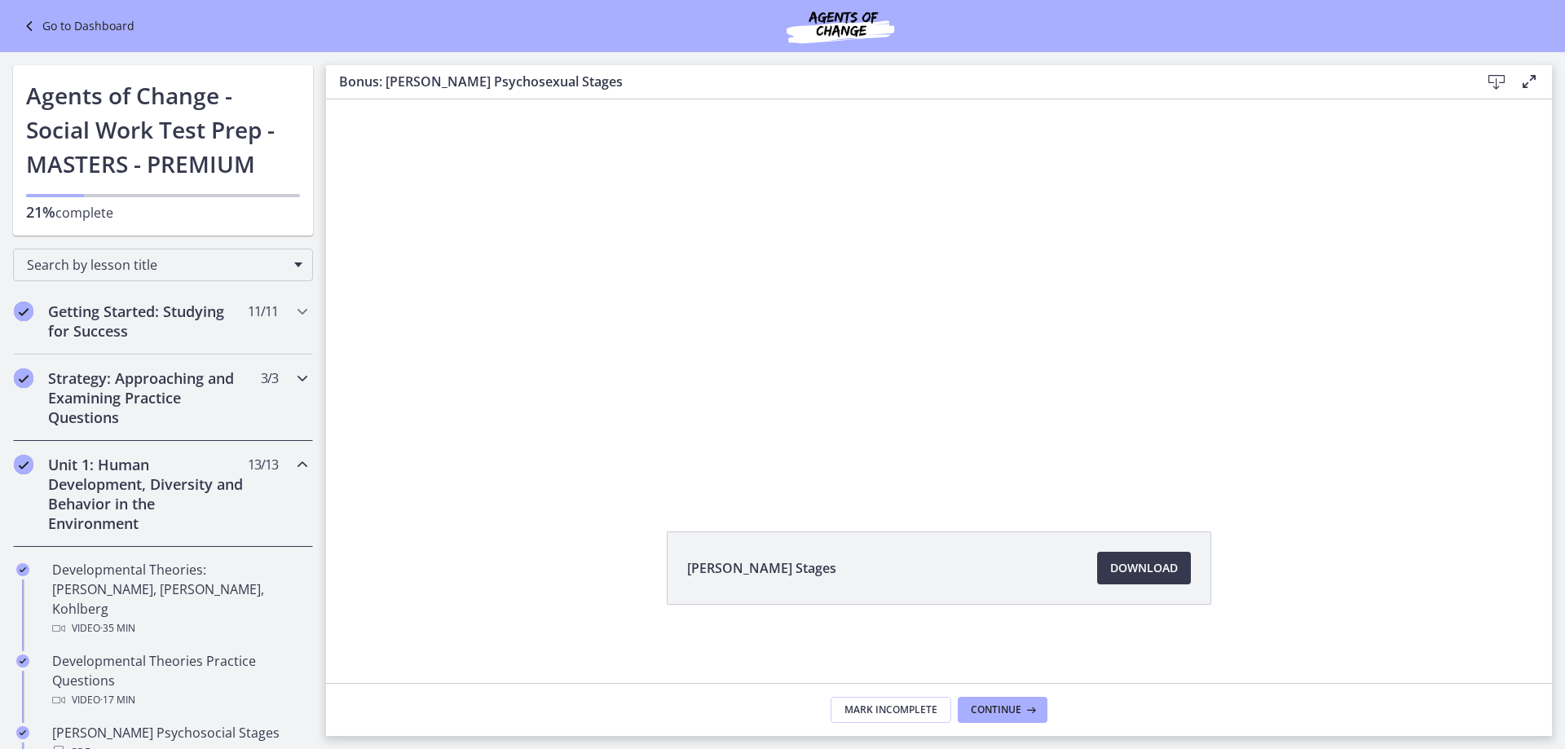
scroll to position [82, 0]
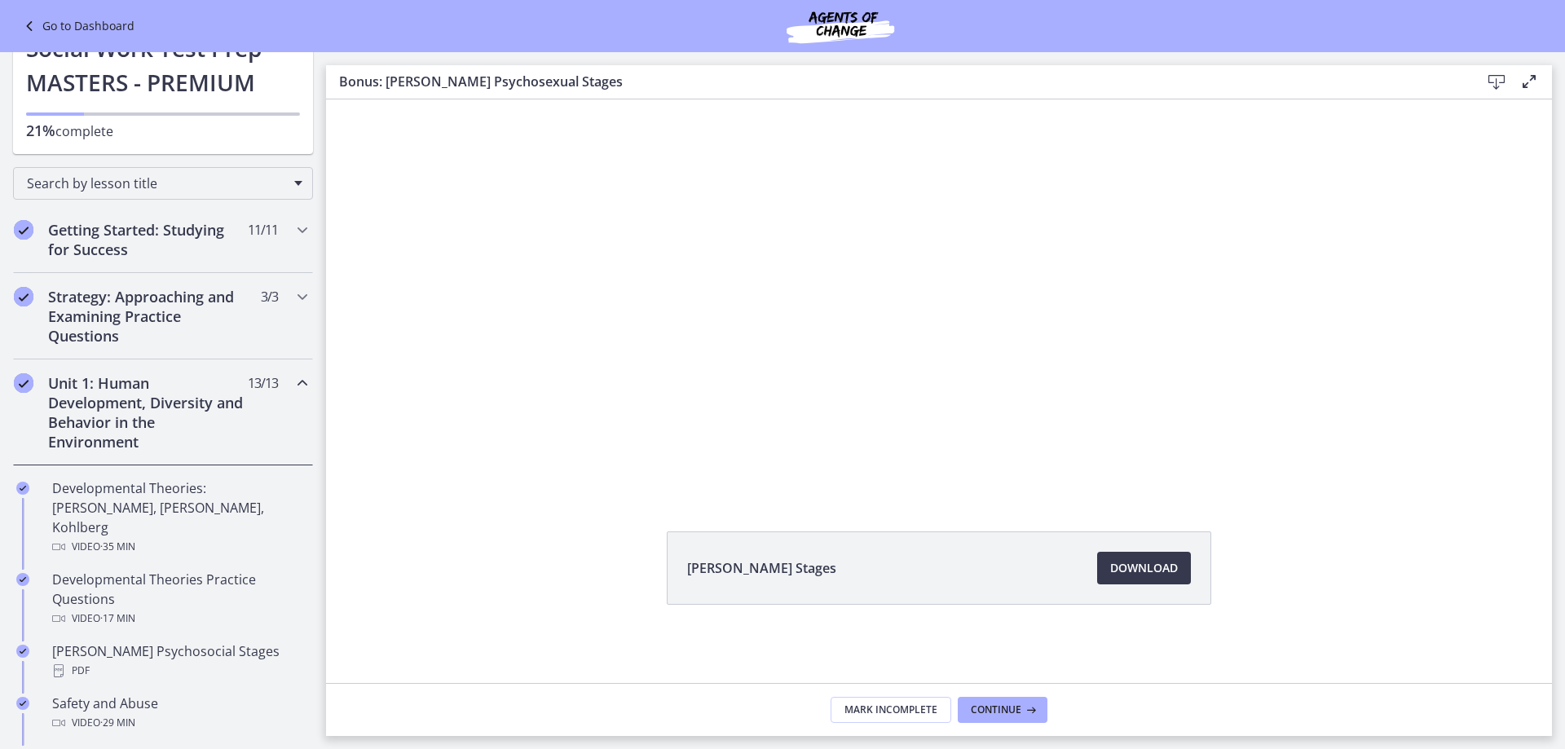
click at [293, 384] on icon "Chapters" at bounding box center [303, 383] width 20 height 20
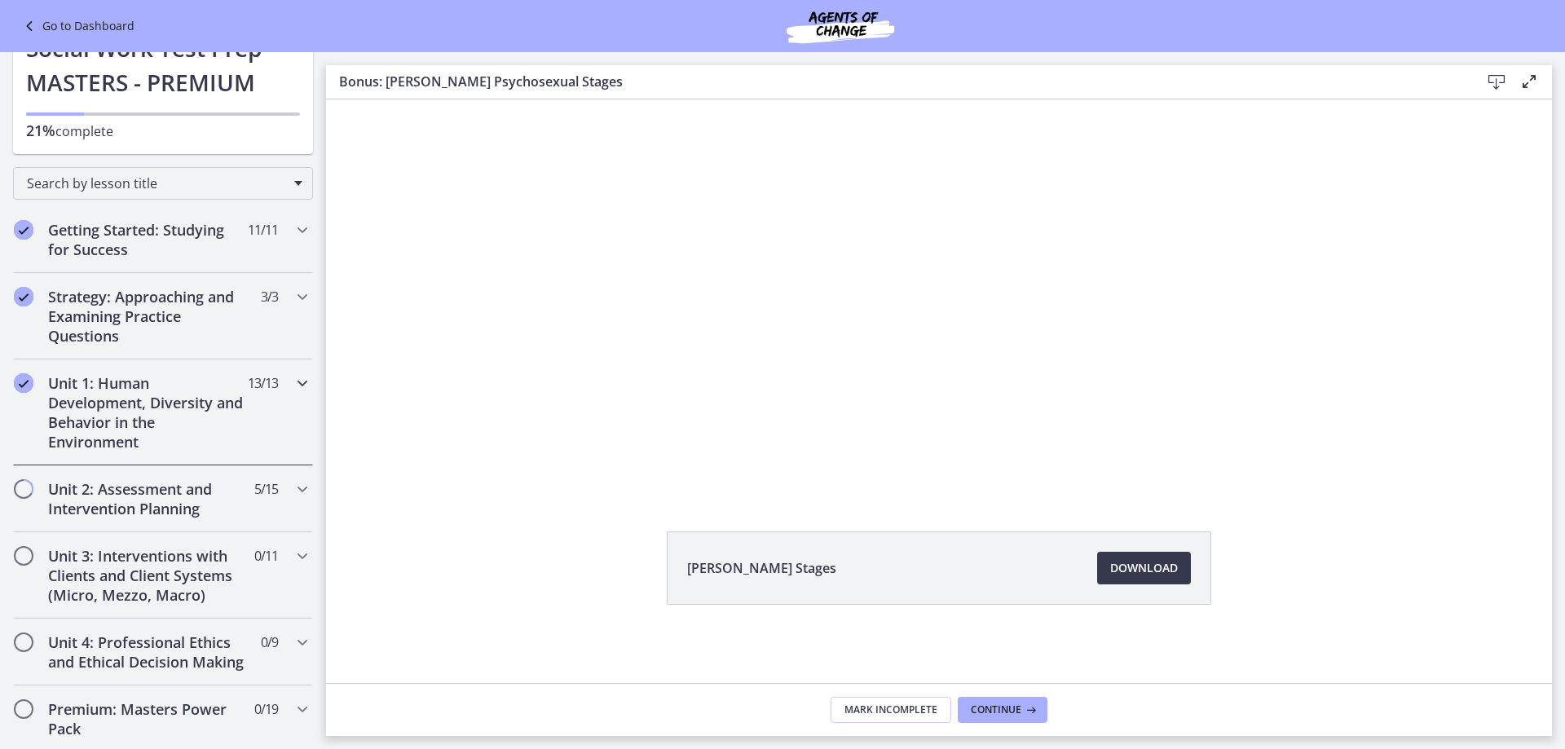
click at [293, 384] on icon "Chapters" at bounding box center [303, 383] width 20 height 20
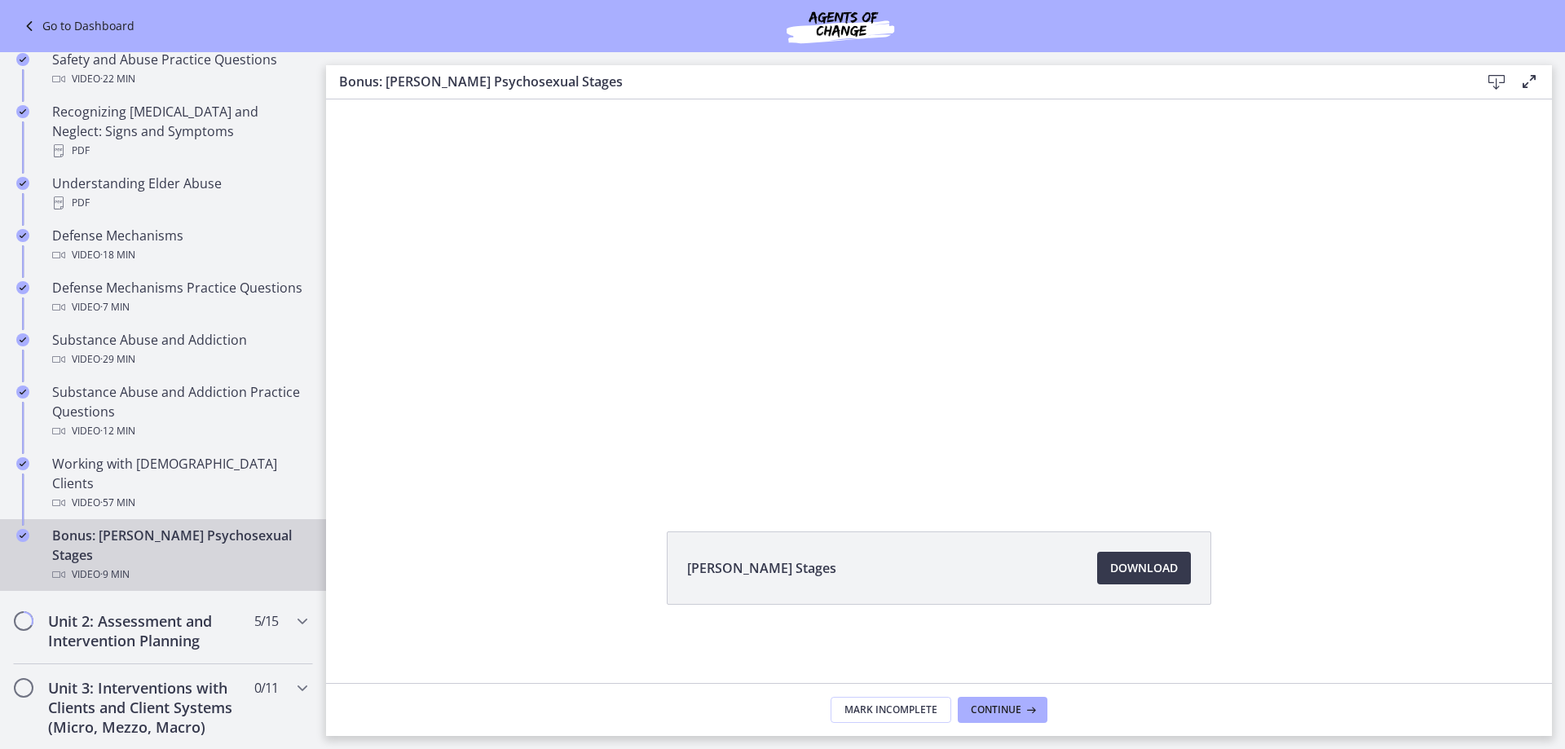
scroll to position [815, 0]
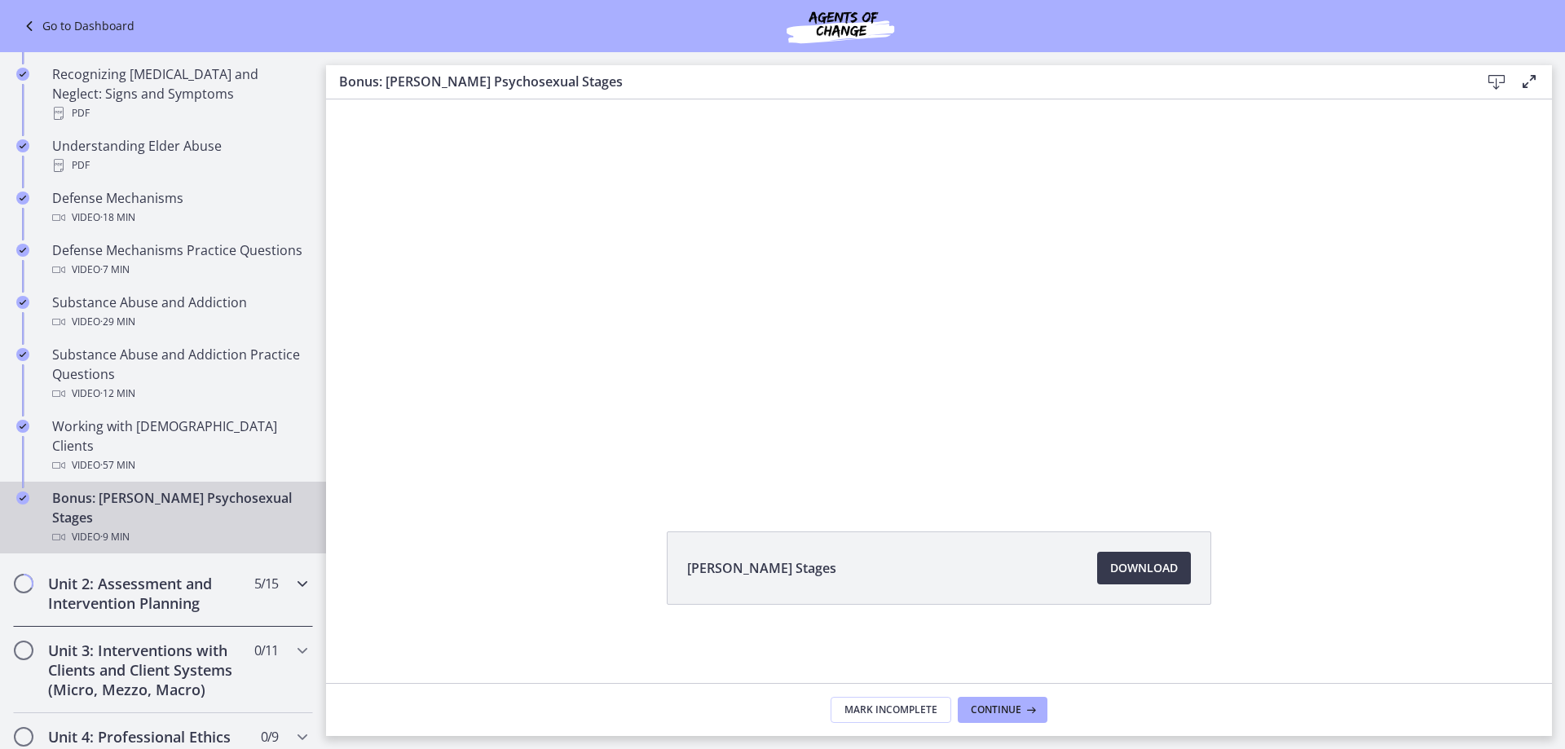
click at [293, 574] on icon "Chapters" at bounding box center [303, 584] width 20 height 20
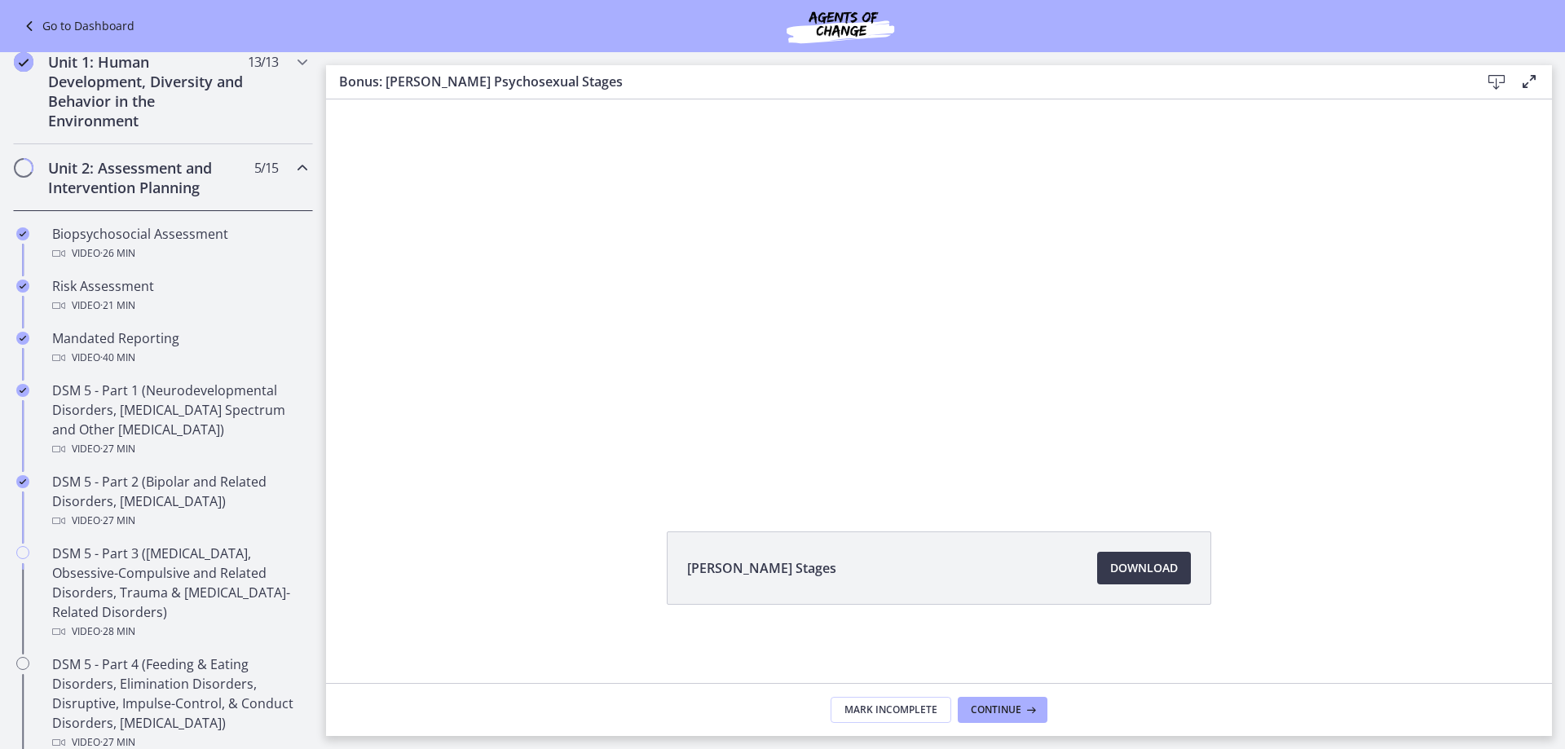
scroll to position [326, 0]
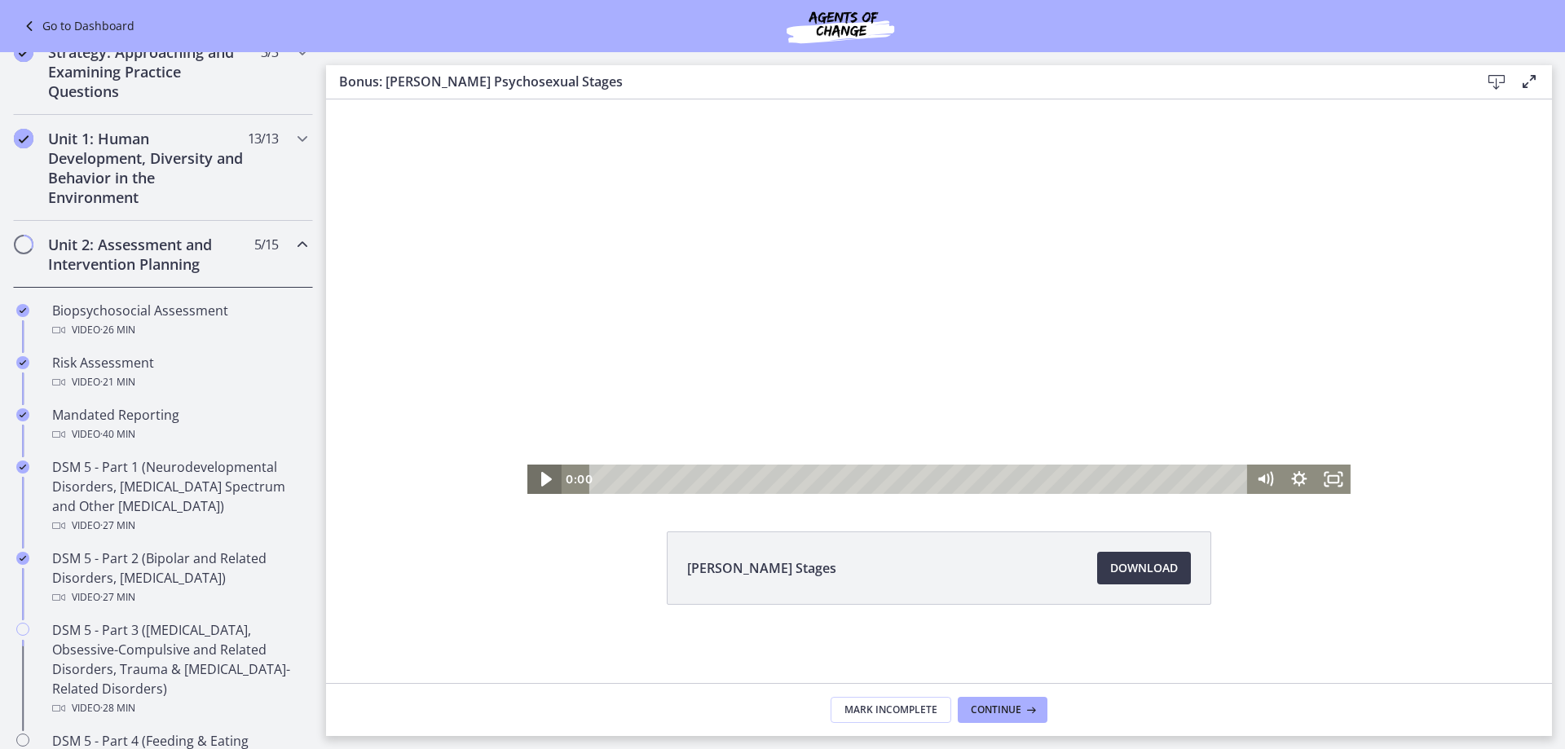
click at [535, 475] on icon "Play Video" at bounding box center [546, 478] width 41 height 35
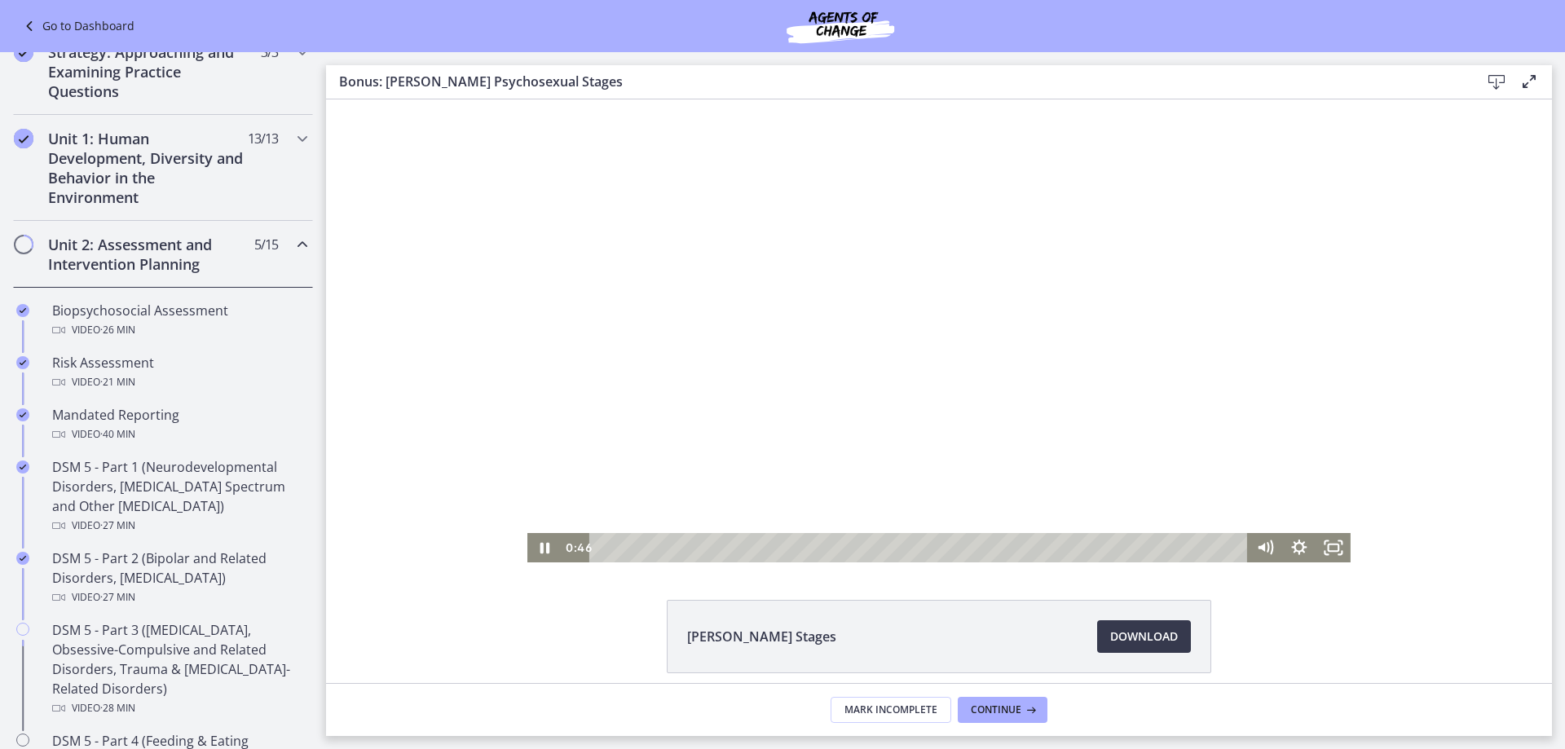
click at [927, 420] on div at bounding box center [938, 330] width 823 height 463
click at [836, 359] on div at bounding box center [938, 330] width 823 height 463
click at [1330, 550] on icon "Fullscreen" at bounding box center [1334, 547] width 34 height 29
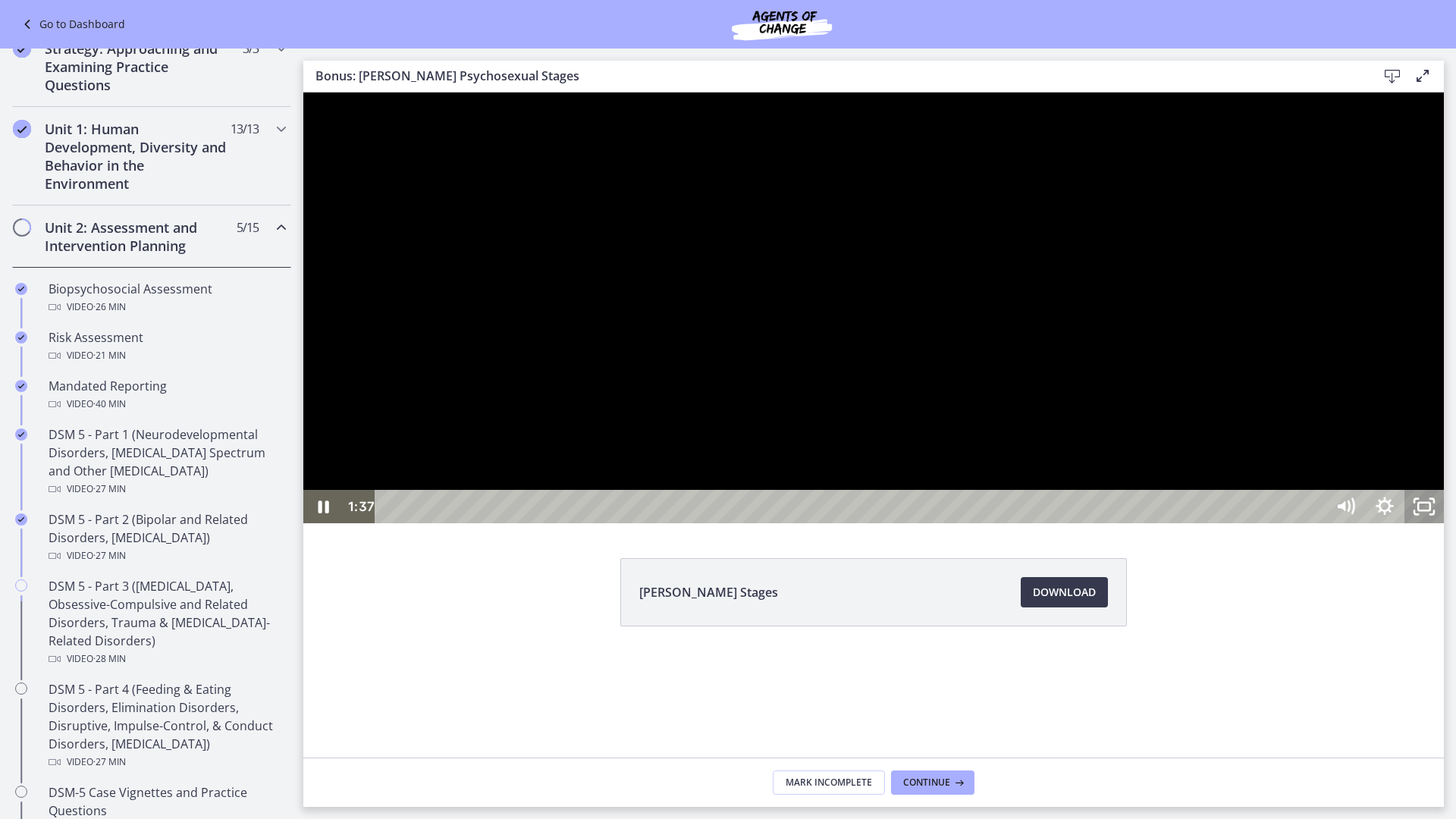
click at [1444, 523] on icon "Unfullscreen" at bounding box center [1424, 507] width 39 height 34
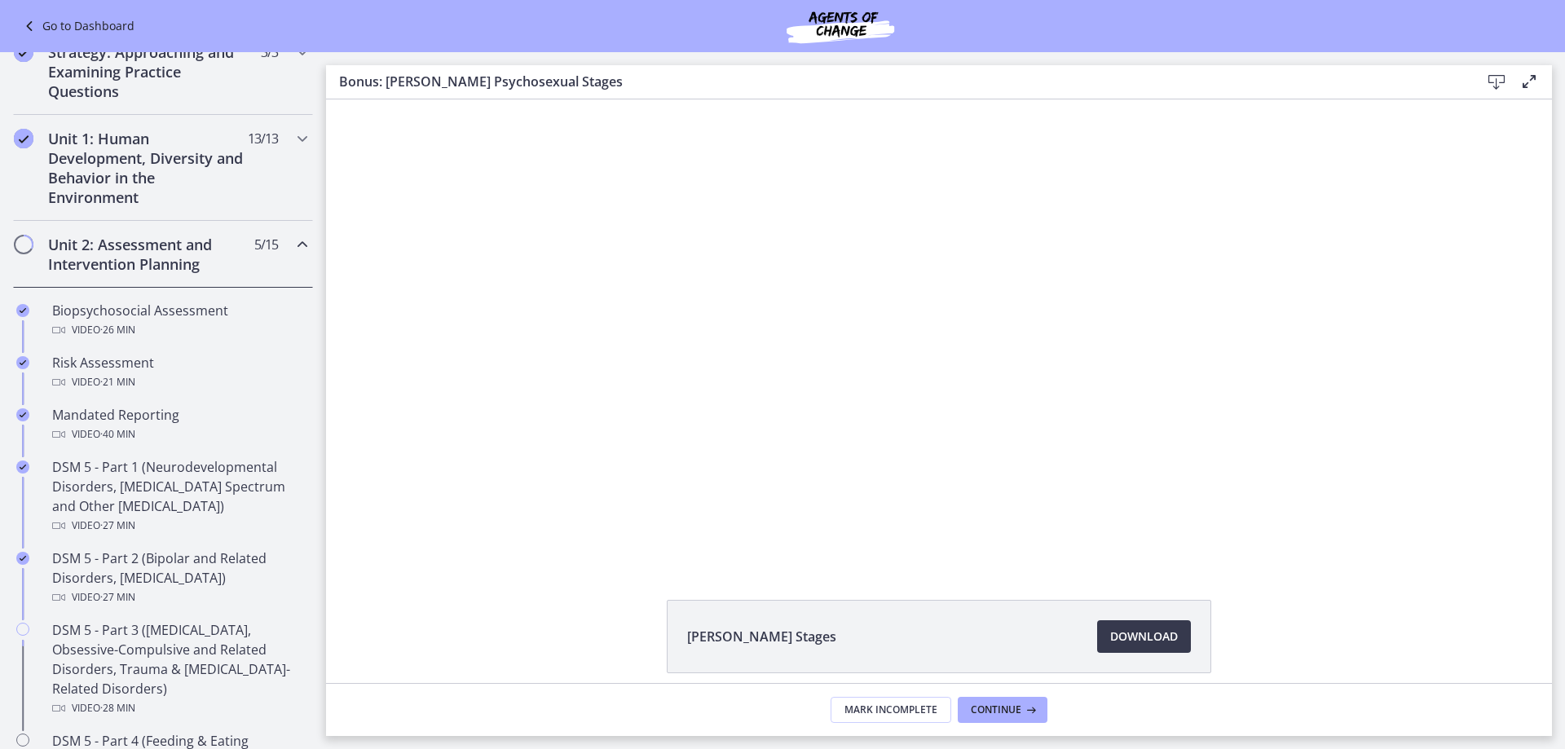
click at [1045, 371] on div at bounding box center [938, 330] width 823 height 463
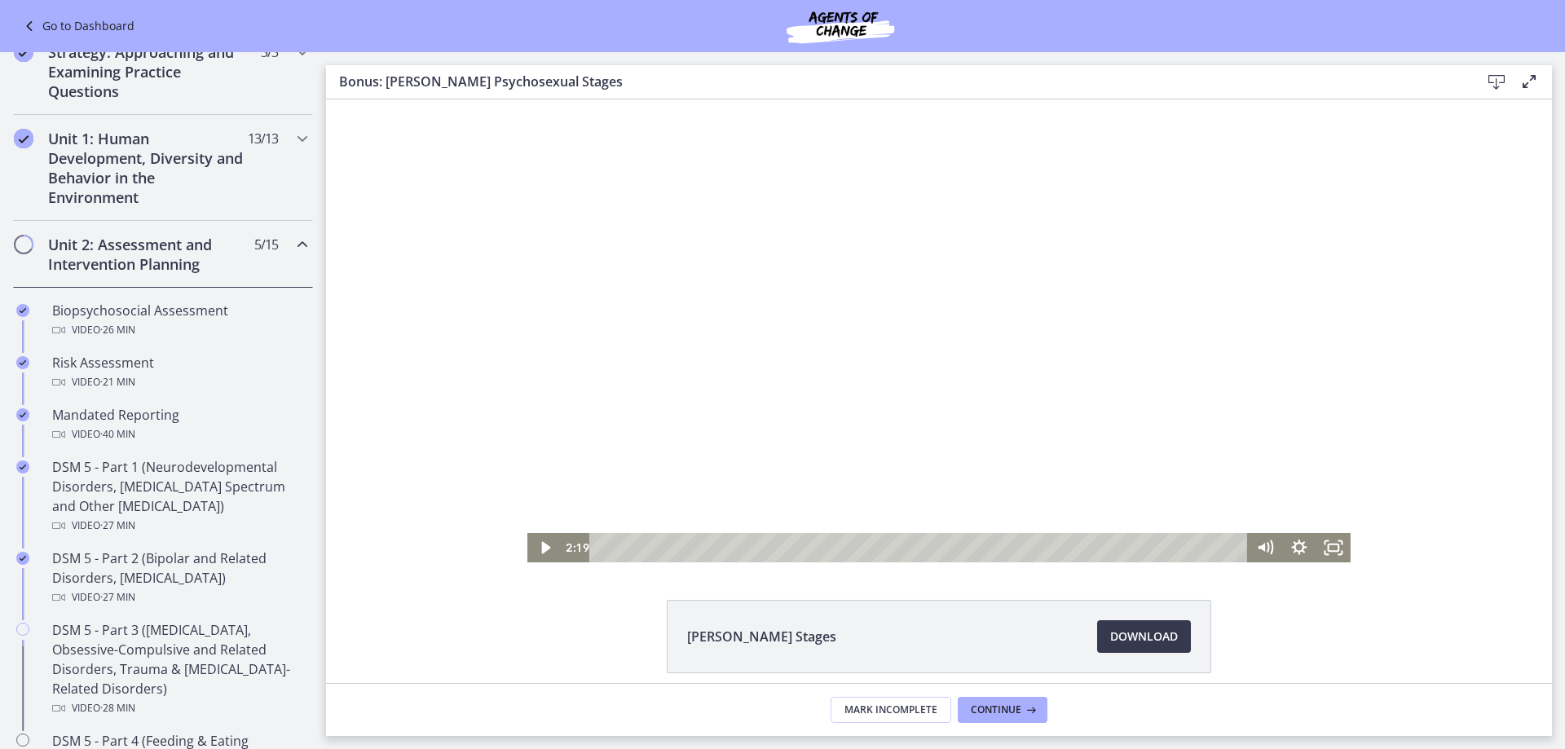
click at [982, 412] on div at bounding box center [938, 330] width 823 height 463
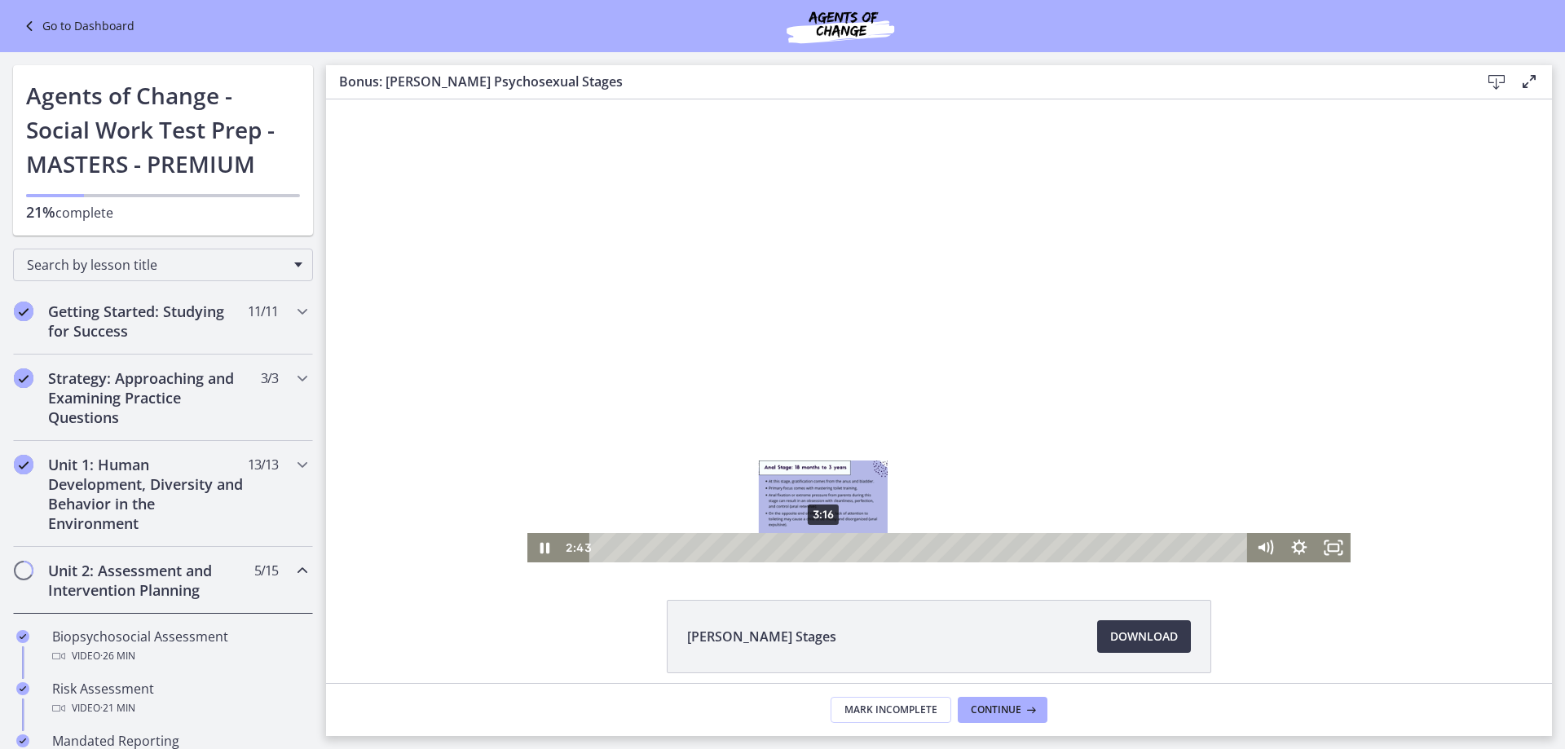
scroll to position [326, 0]
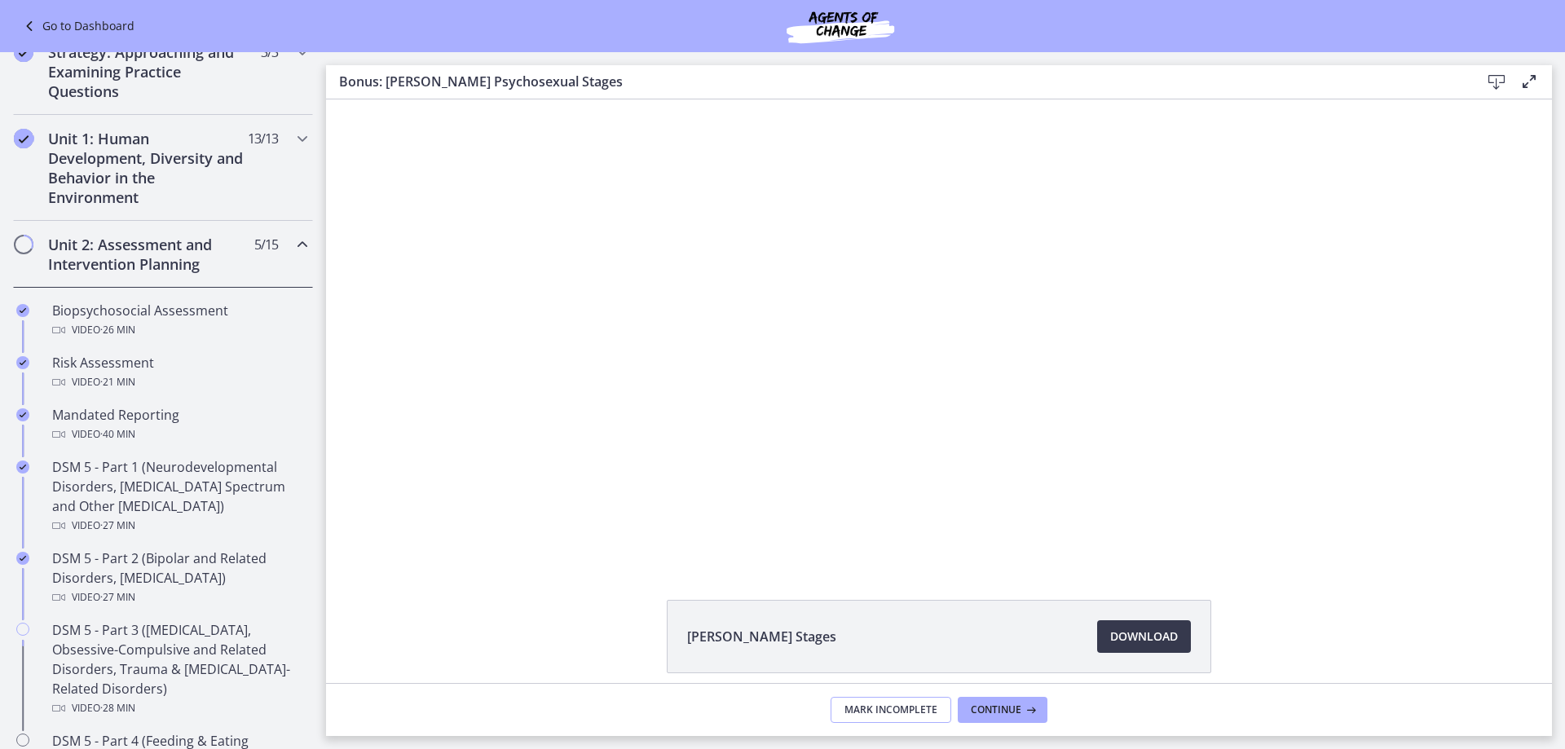
click at [897, 710] on span "Mark Incomplete" at bounding box center [891, 709] width 93 height 13
click at [908, 707] on span "Complete & continue" at bounding box center [932, 709] width 114 height 13
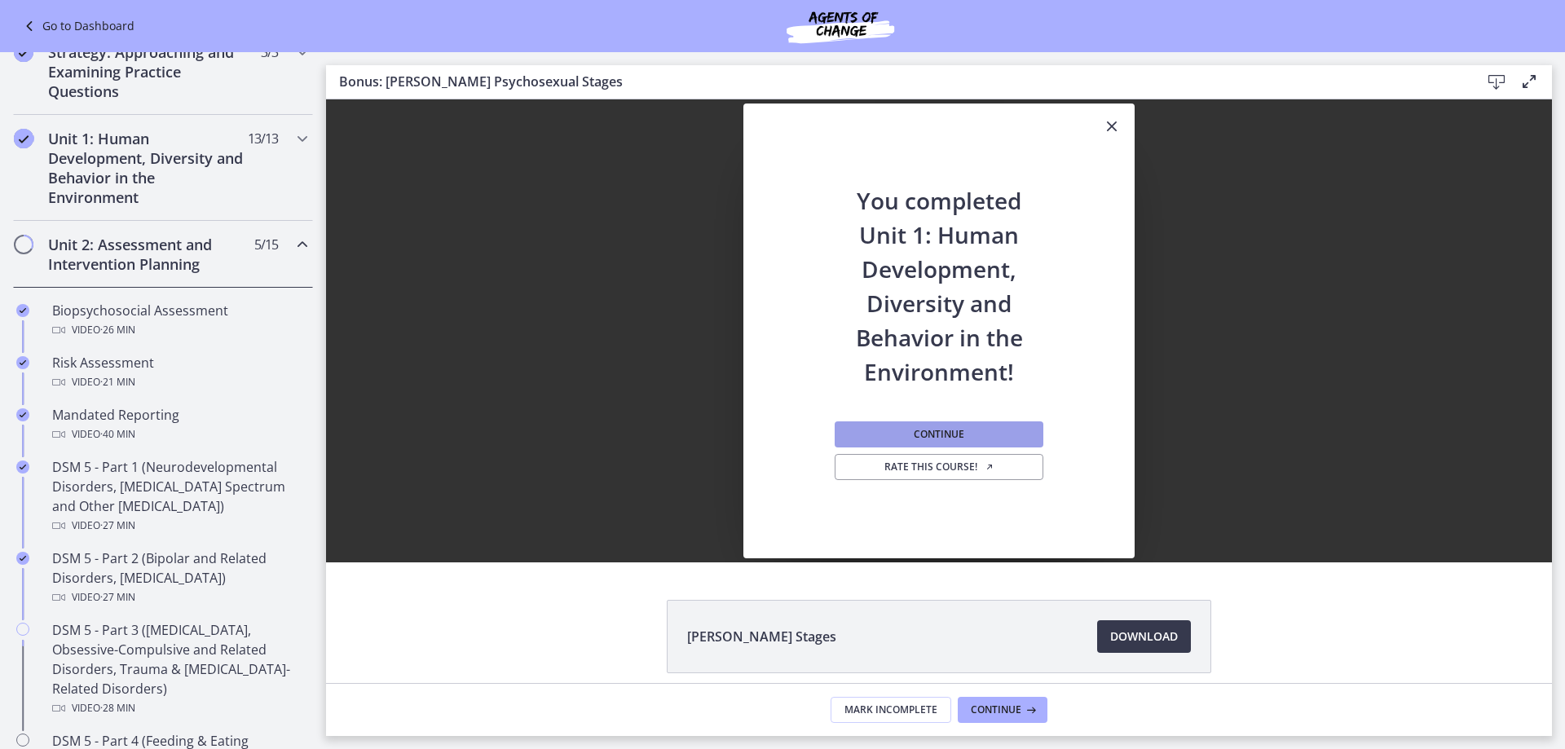
click at [991, 430] on button "Continue" at bounding box center [939, 434] width 209 height 26
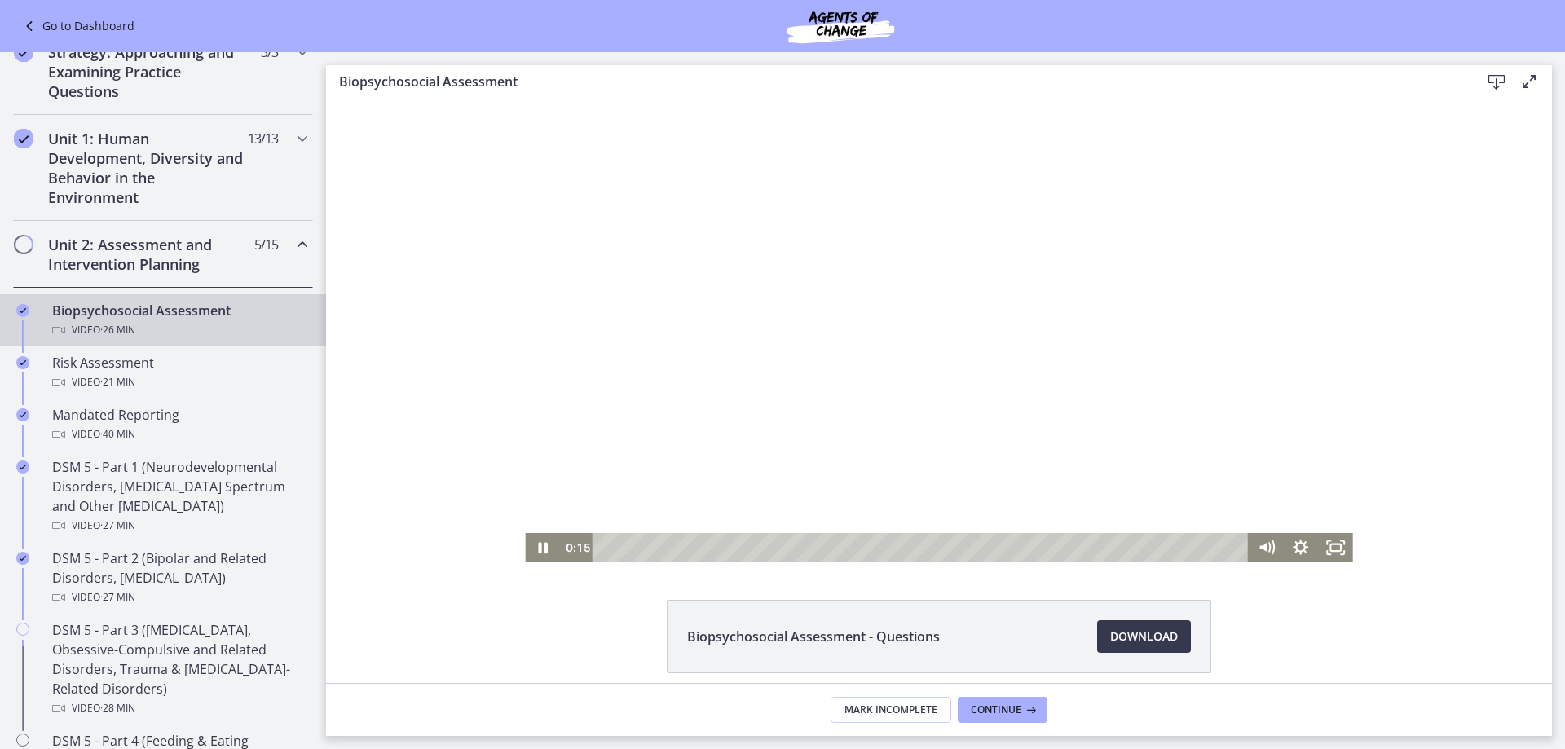
click at [589, 348] on div at bounding box center [938, 330] width 827 height 463
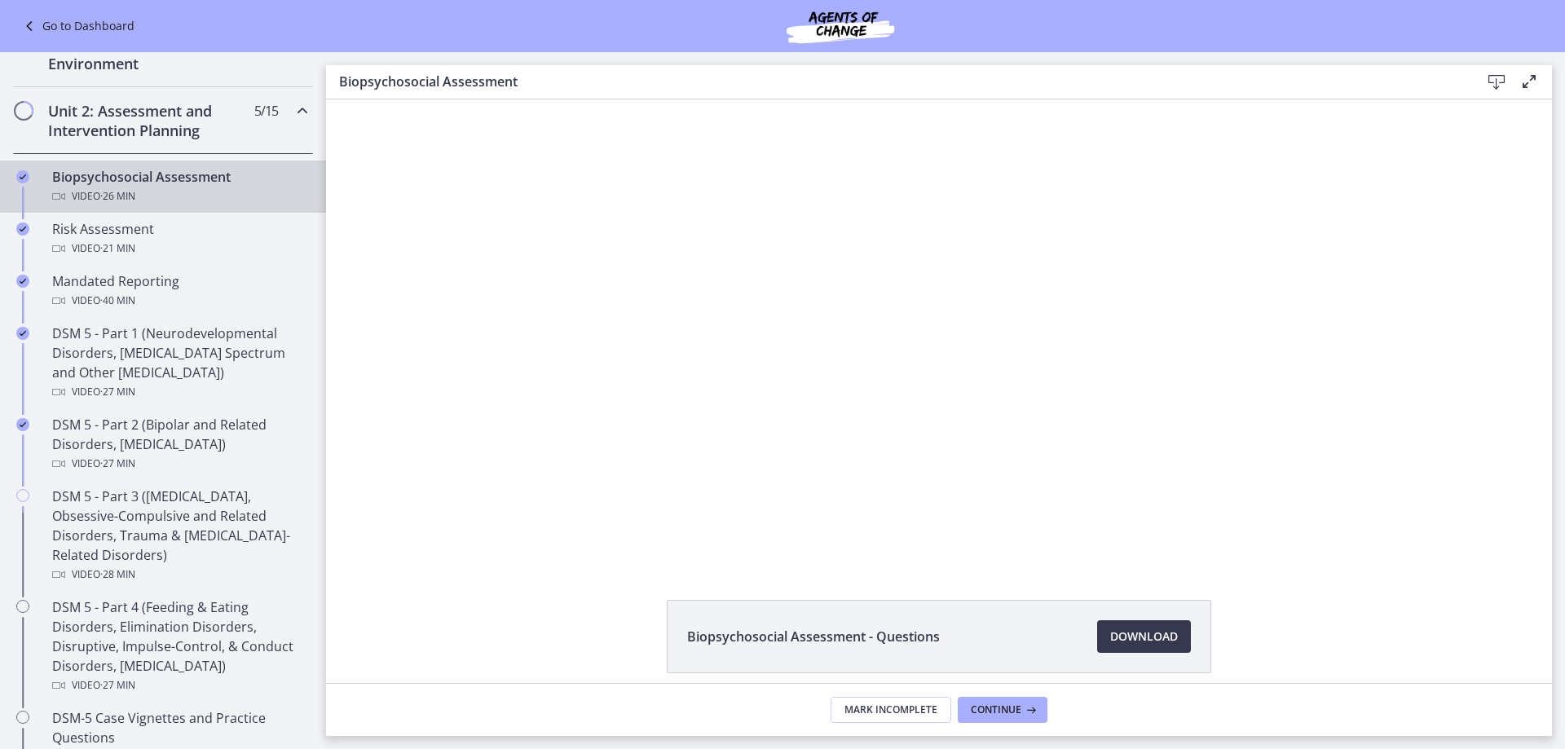
scroll to position [455, 0]
